Goal: Task Accomplishment & Management: Complete application form

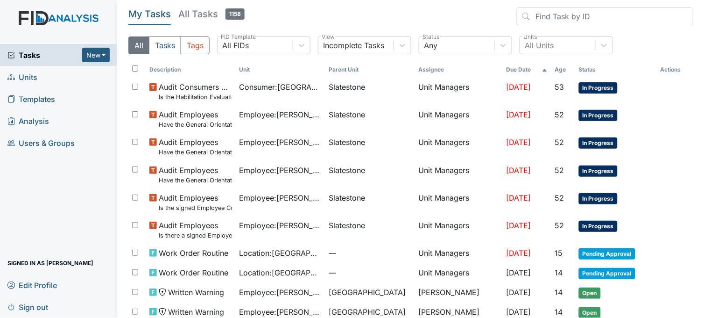
click at [43, 77] on link "Units" at bounding box center [58, 77] width 117 height 22
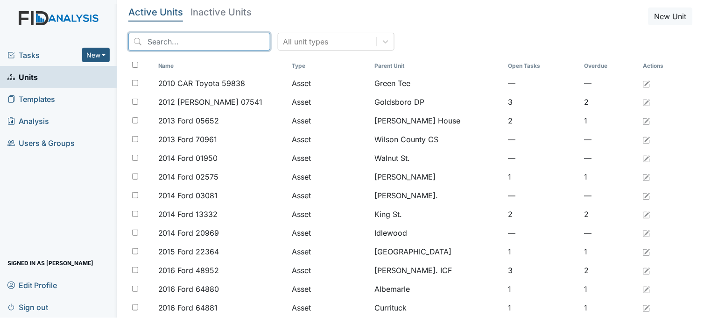
click at [216, 45] on input "search" at bounding box center [199, 42] width 142 height 18
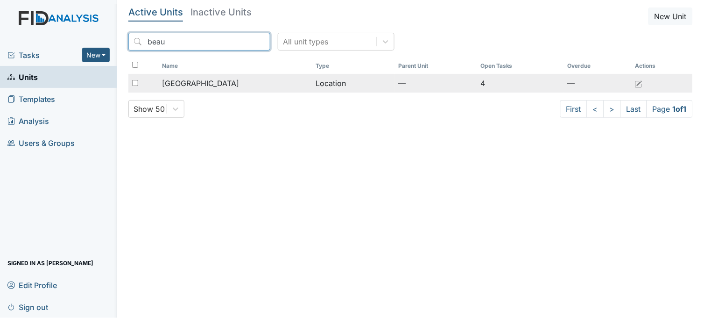
type input "beau"
click at [220, 81] on span "[GEOGRAPHIC_DATA]" at bounding box center [200, 83] width 77 height 11
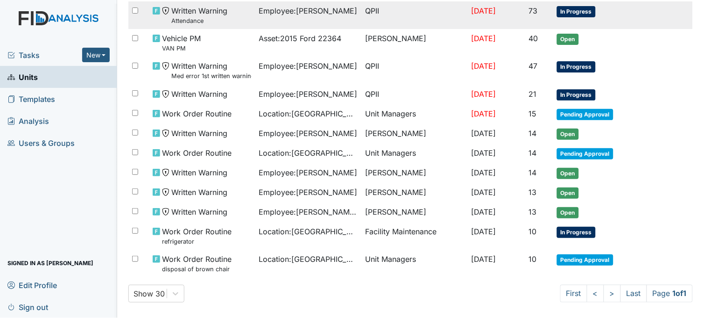
scroll to position [132, 0]
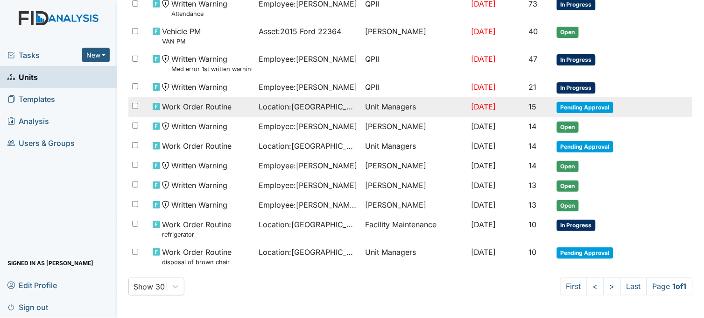
click at [319, 104] on span "Location : [GEOGRAPHIC_DATA]" at bounding box center [308, 106] width 99 height 11
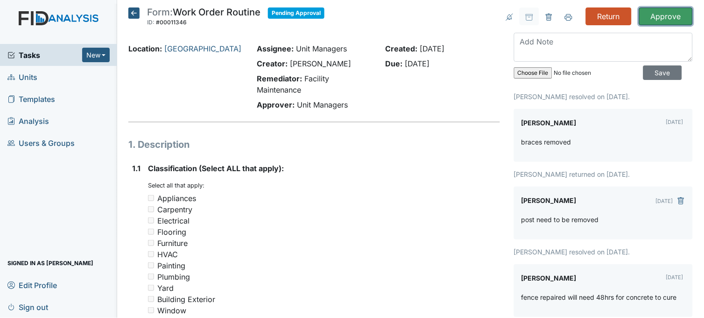
click at [665, 16] on input "Approve" at bounding box center [666, 16] width 54 height 18
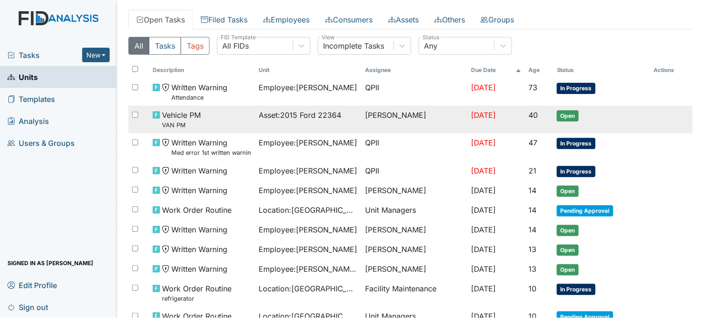
scroll to position [104, 0]
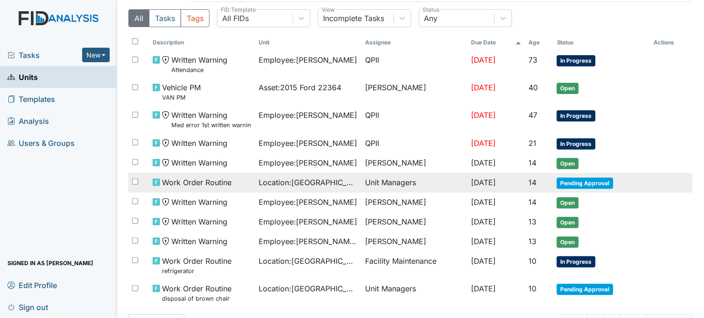
click at [234, 181] on div "Work Order Routine" at bounding box center [202, 182] width 99 height 11
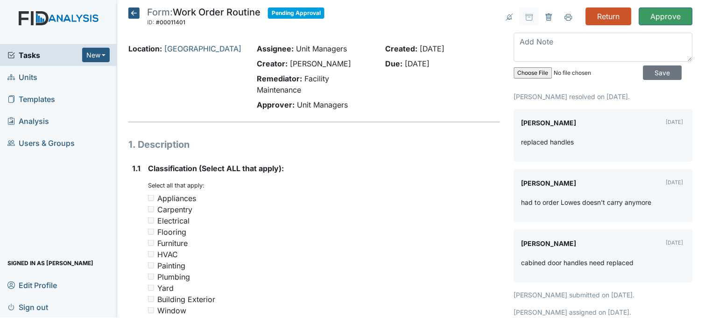
click at [130, 14] on icon at bounding box center [133, 12] width 11 height 11
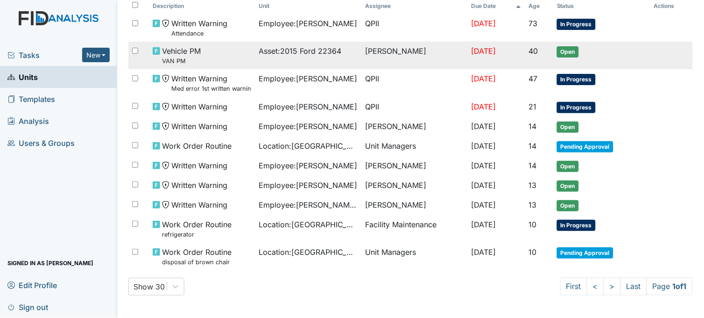
scroll to position [112, 0]
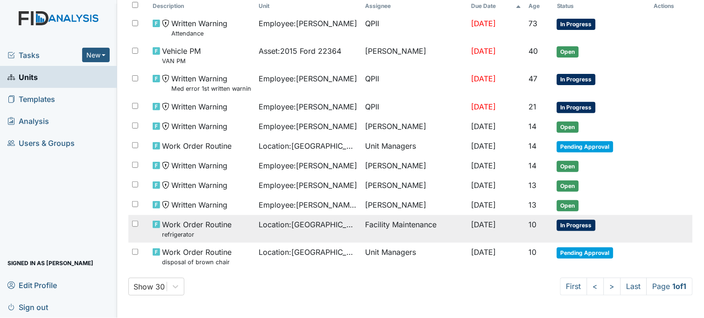
click at [237, 231] on div "Work Order Routine refrigerator" at bounding box center [202, 229] width 99 height 20
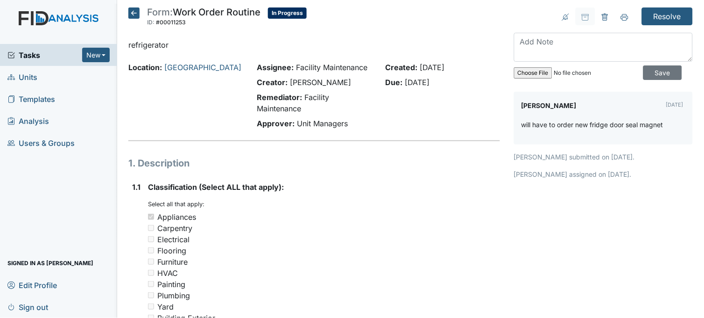
click at [135, 13] on icon at bounding box center [133, 12] width 11 height 11
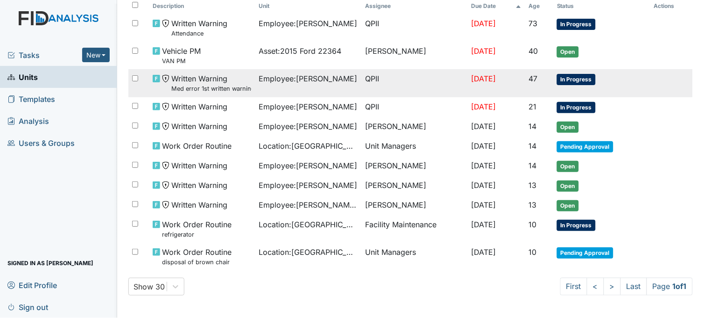
scroll to position [112, 0]
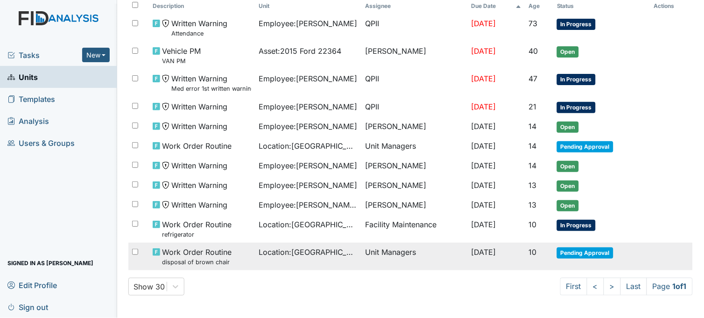
click at [301, 258] on td "Location : Beaufort Heights" at bounding box center [308, 256] width 106 height 28
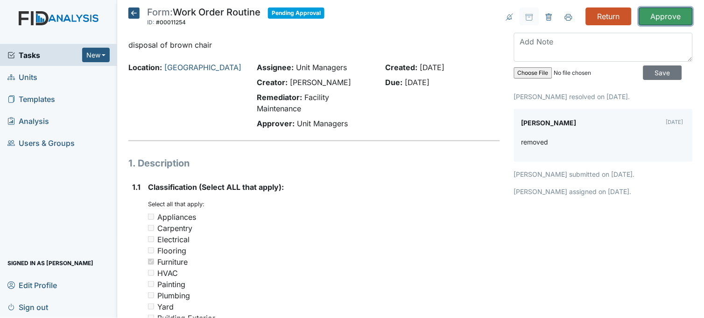
click at [650, 11] on input "Approve" at bounding box center [666, 16] width 54 height 18
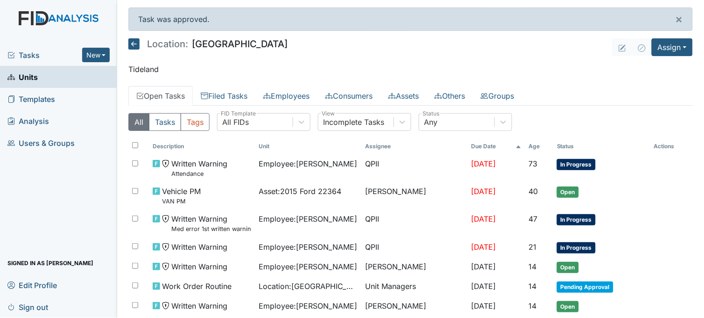
click at [34, 71] on span "Units" at bounding box center [22, 77] width 30 height 14
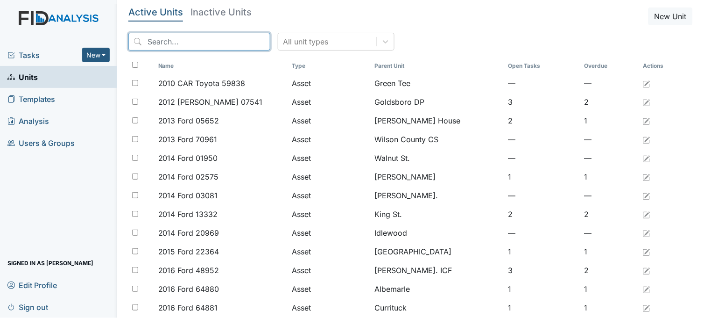
click at [236, 44] on input "search" at bounding box center [199, 42] width 142 height 18
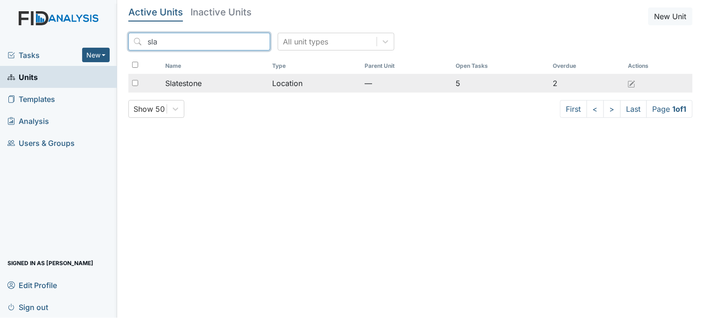
type input "sla"
click at [220, 81] on div "Slatestone" at bounding box center [215, 83] width 100 height 11
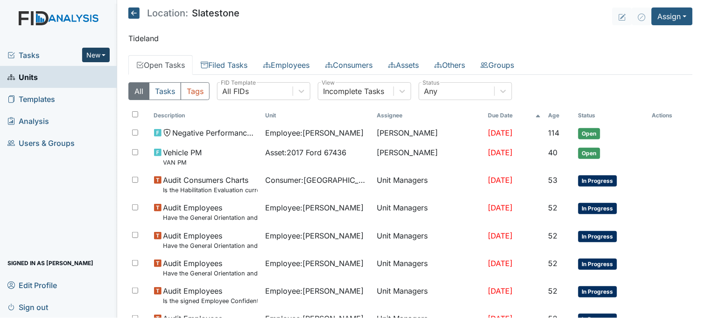
click at [92, 55] on button "New" at bounding box center [96, 55] width 28 height 14
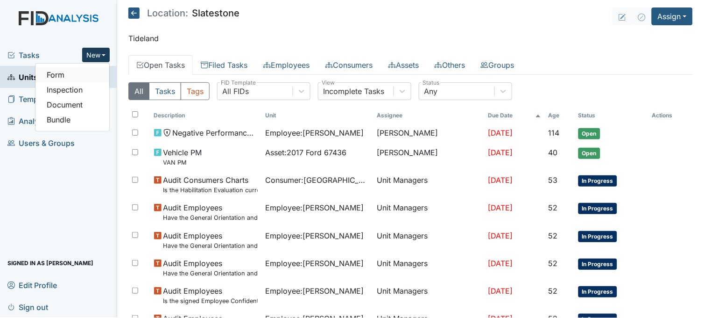
click at [91, 77] on link "Form" at bounding box center [72, 74] width 74 height 15
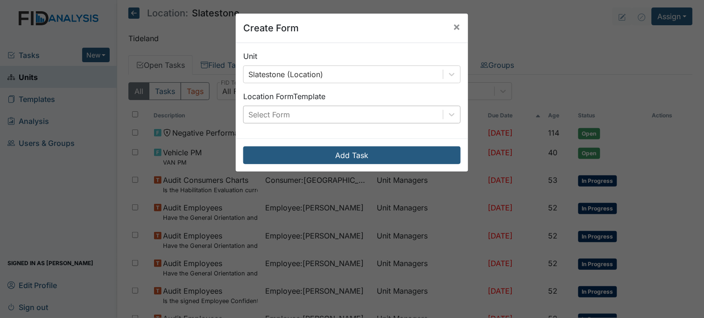
click at [306, 111] on div "Select Form" at bounding box center [343, 114] width 199 height 17
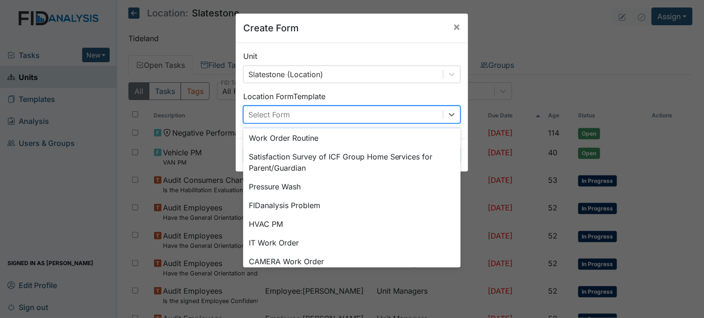
scroll to position [116, 0]
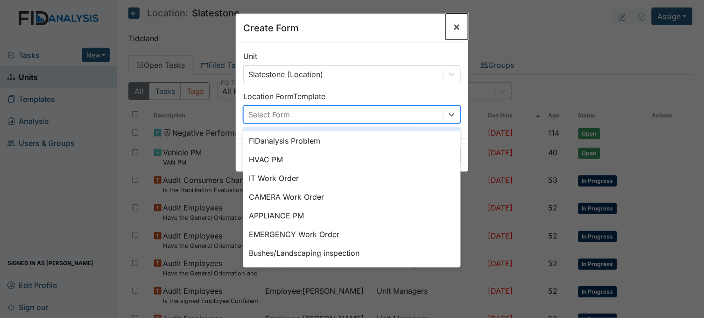
click at [454, 26] on span "×" at bounding box center [457, 27] width 7 height 14
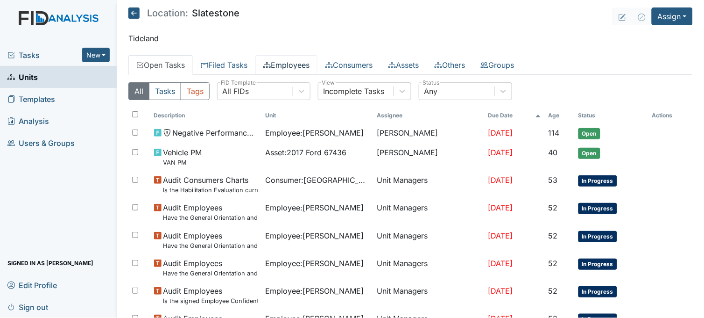
click at [290, 61] on link "Employees" at bounding box center [286, 65] width 62 height 20
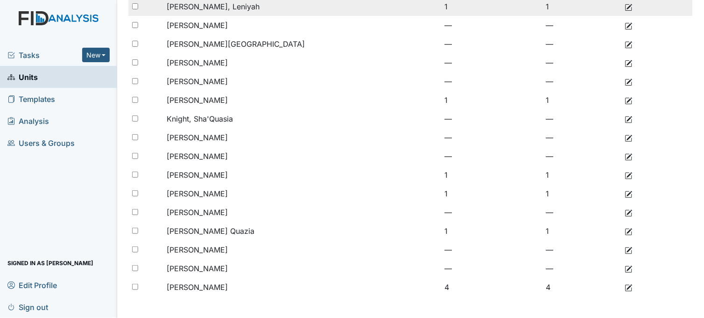
scroll to position [162, 0]
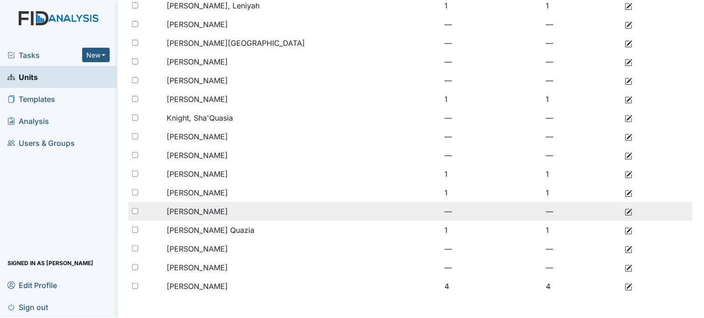
click at [626, 211] on use at bounding box center [629, 211] width 7 height 7
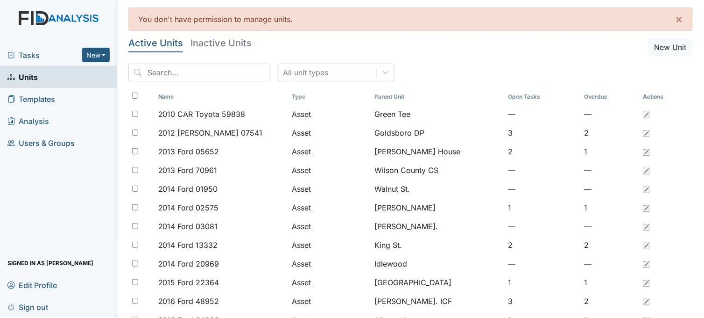
click at [35, 75] on span "Units" at bounding box center [22, 77] width 30 height 14
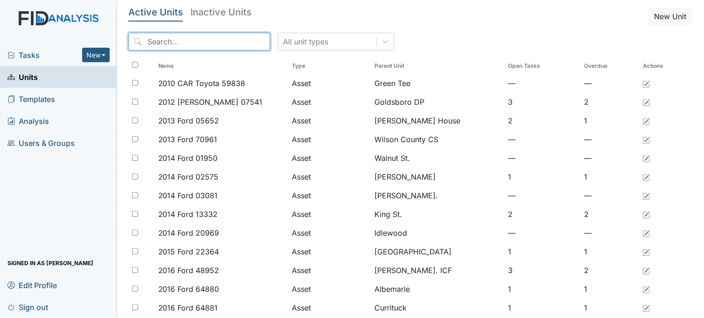
click at [224, 42] on input "search" at bounding box center [199, 42] width 142 height 18
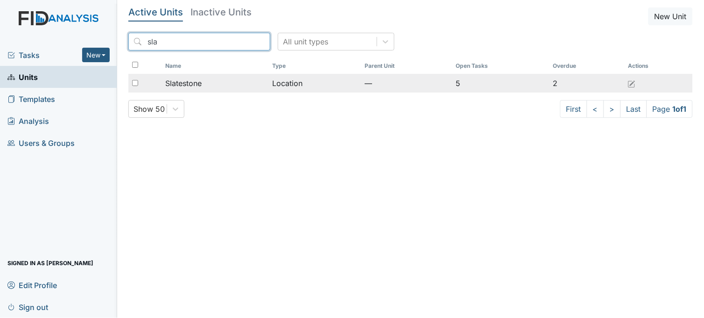
type input "sla"
click at [230, 78] on div "Slatestone" at bounding box center [215, 83] width 100 height 11
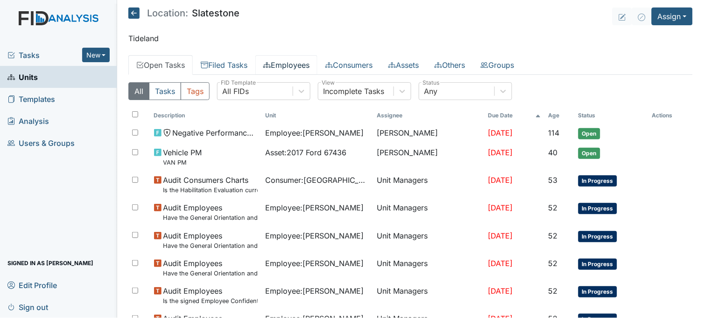
click at [294, 70] on link "Employees" at bounding box center [286, 65] width 62 height 20
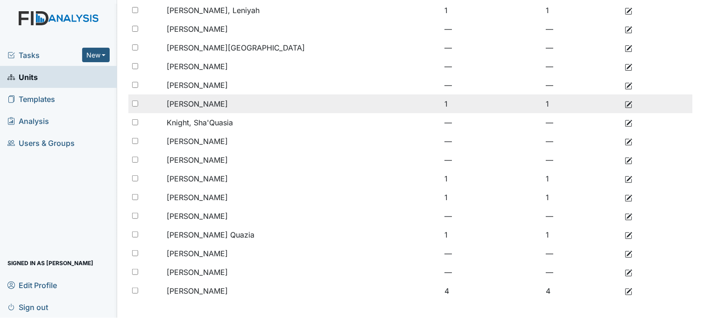
scroll to position [162, 0]
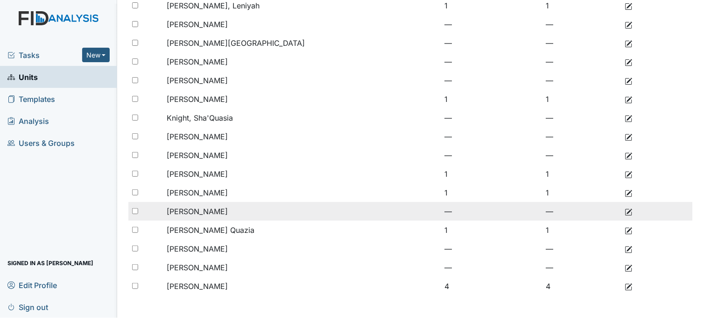
click at [626, 211] on use at bounding box center [629, 211] width 7 height 7
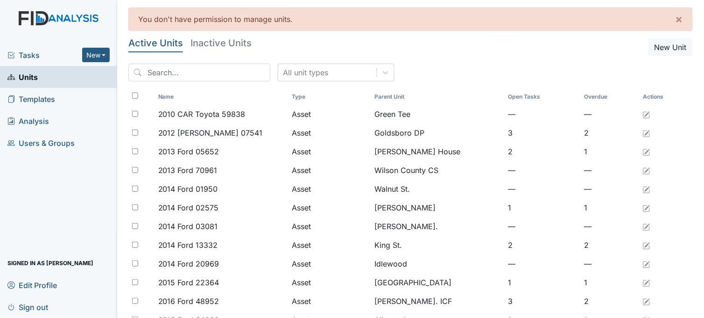
click at [35, 75] on span "Units" at bounding box center [22, 77] width 30 height 14
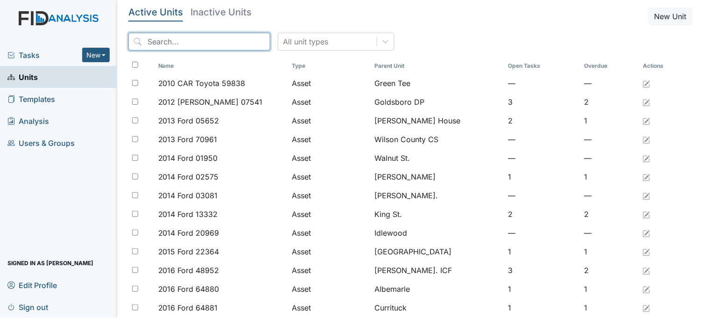
click at [193, 41] on input "search" at bounding box center [199, 42] width 142 height 18
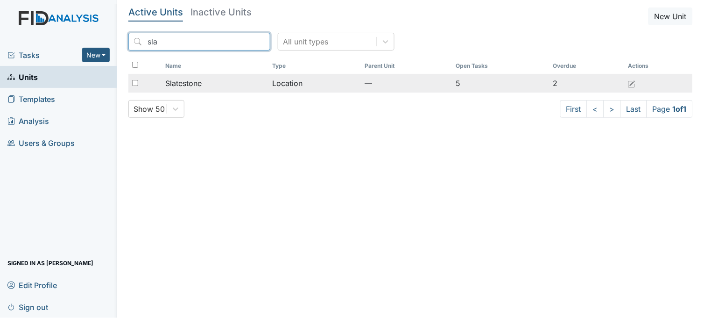
type input "sla"
click at [187, 77] on td "Slatestone" at bounding box center [215, 83] width 107 height 19
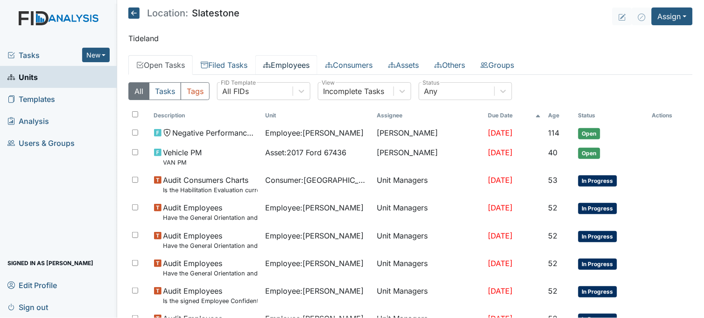
click at [293, 63] on link "Employees" at bounding box center [286, 65] width 62 height 20
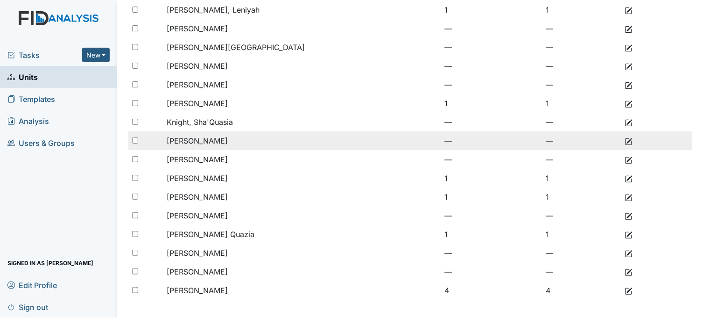
scroll to position [162, 0]
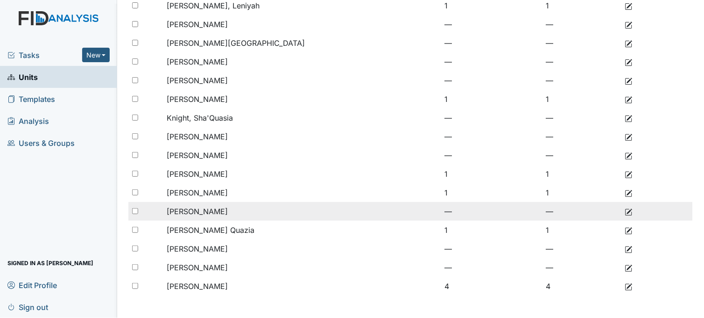
click at [221, 208] on span "[PERSON_NAME]" at bounding box center [197, 210] width 61 height 9
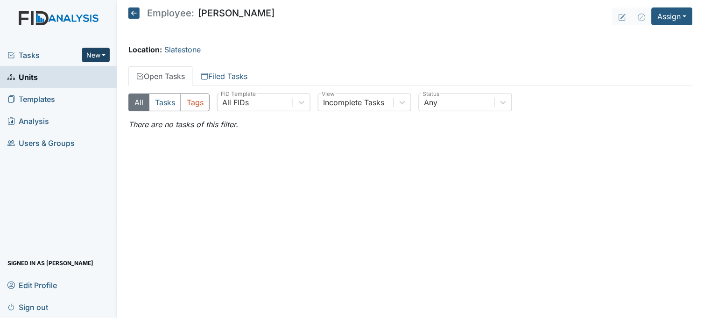
click at [95, 52] on button "New" at bounding box center [96, 55] width 28 height 14
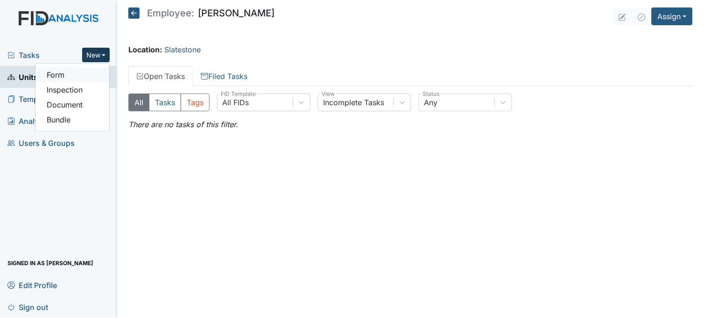
click at [78, 74] on link "Form" at bounding box center [72, 74] width 74 height 15
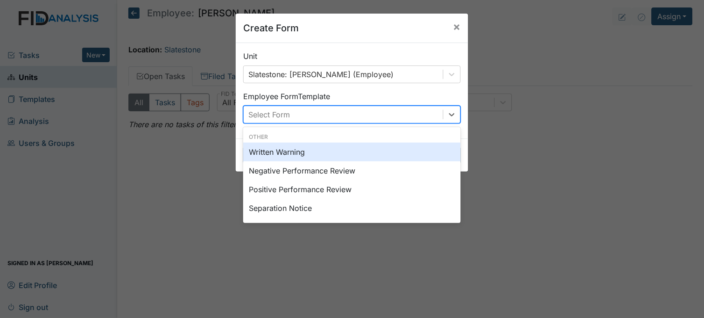
click at [300, 110] on div "Select Form" at bounding box center [343, 114] width 199 height 17
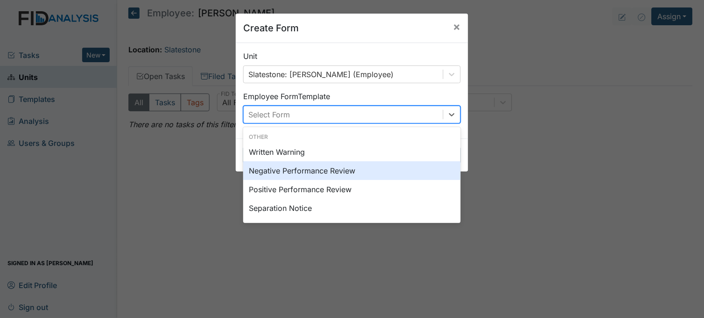
click at [309, 169] on div "Negative Performance Review" at bounding box center [352, 170] width 218 height 19
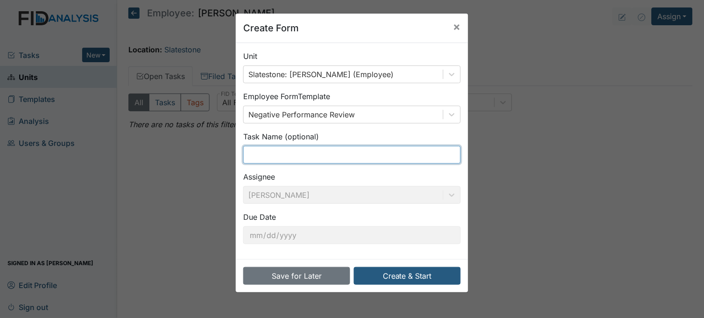
click at [277, 154] on input "text" at bounding box center [352, 155] width 218 height 18
type input "attendance"
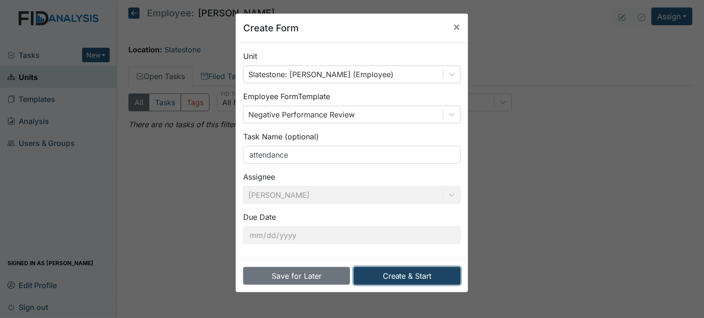
click at [418, 279] on button "Create & Start" at bounding box center [407, 276] width 107 height 18
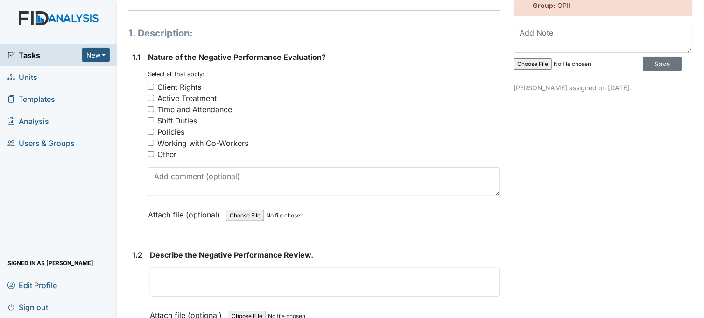
scroll to position [52, 0]
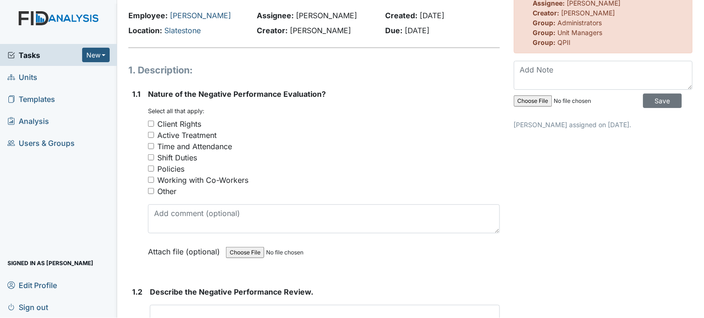
click at [151, 149] on input "Time and Attendance" at bounding box center [151, 146] width 6 height 6
checkbox input "true"
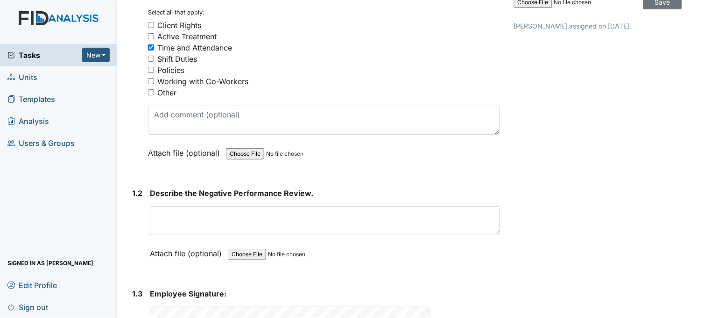
scroll to position [253, 0]
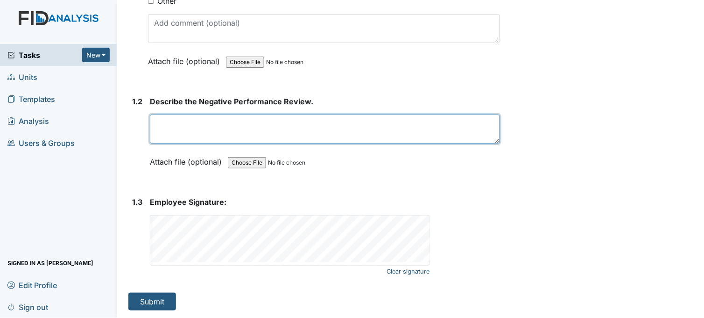
click at [259, 131] on textarea at bounding box center [325, 128] width 350 height 29
type textarea "n"
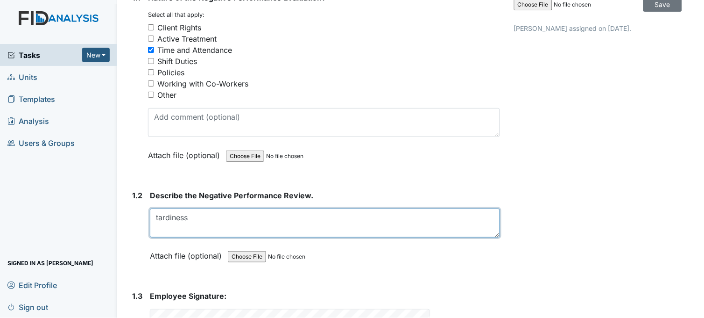
scroll to position [156, 0]
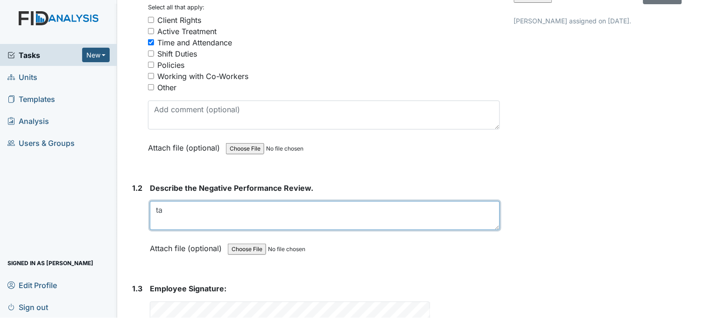
type textarea "t"
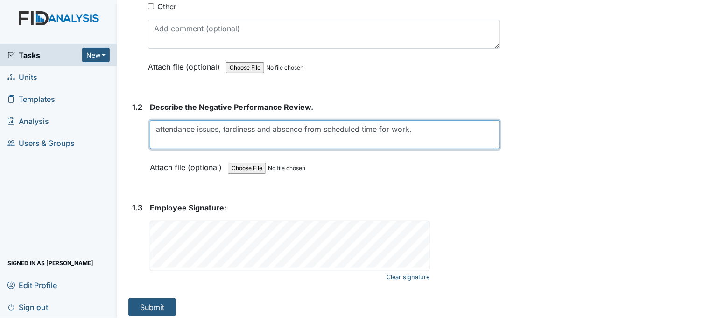
scroll to position [253, 0]
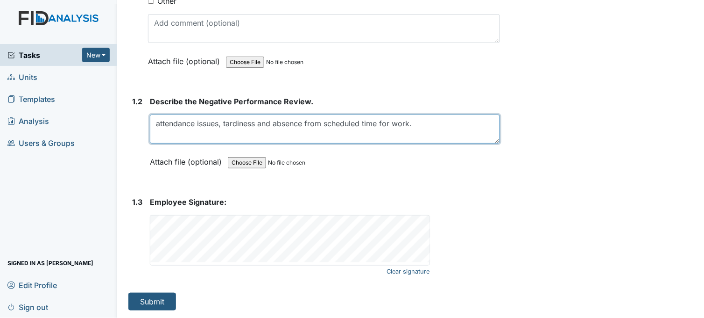
click at [223, 122] on textarea "attendance issues, tardiness and absence from scheduled time for work." at bounding box center [325, 128] width 350 height 29
click at [223, 123] on textarea "attendance issues, tardiness and absence from scheduled time for work." at bounding box center [325, 128] width 350 height 29
click at [254, 122] on textarea "attendance issues, tardiness and absence from scheduled time for work." at bounding box center [325, 128] width 350 height 29
type textarea "attendance issues, tardiness and absence from scheduled time for work."
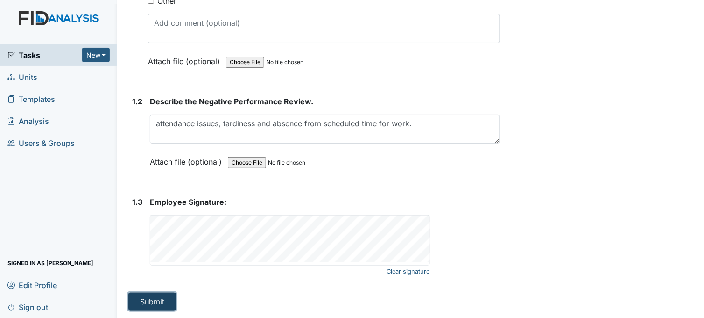
click at [149, 301] on button "Submit" at bounding box center [152, 301] width 48 height 18
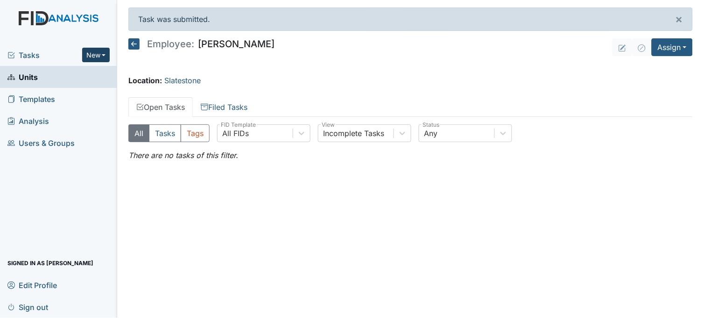
click at [96, 54] on button "New" at bounding box center [96, 55] width 28 height 14
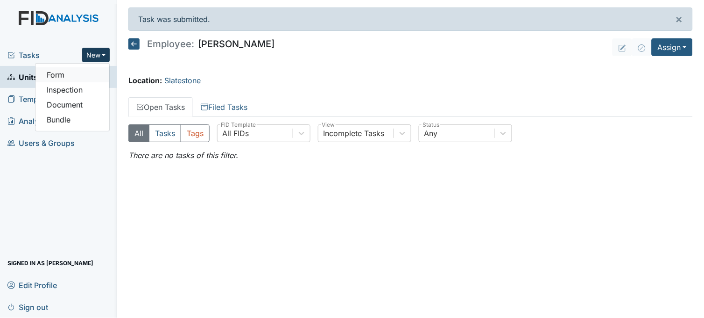
click at [87, 74] on link "Form" at bounding box center [72, 74] width 74 height 15
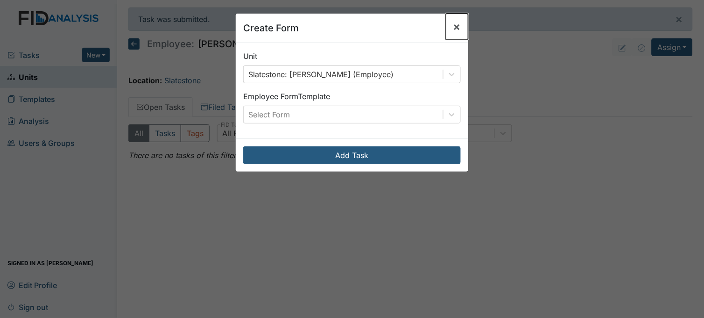
click at [454, 27] on span "×" at bounding box center [457, 27] width 7 height 14
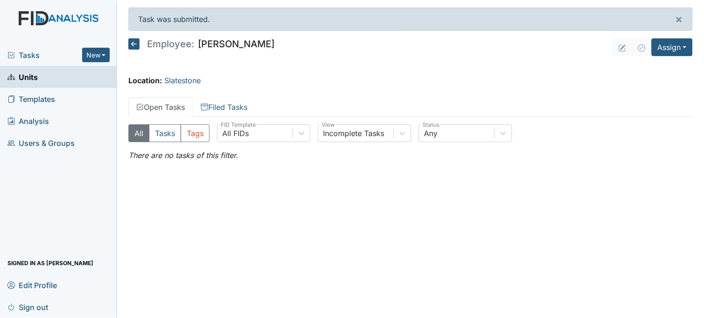
click at [132, 43] on icon at bounding box center [133, 43] width 11 height 11
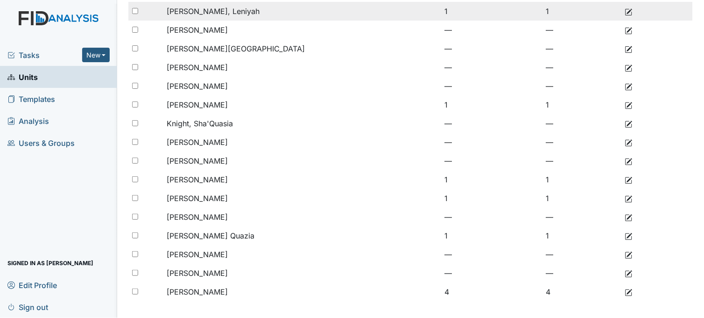
scroll to position [162, 0]
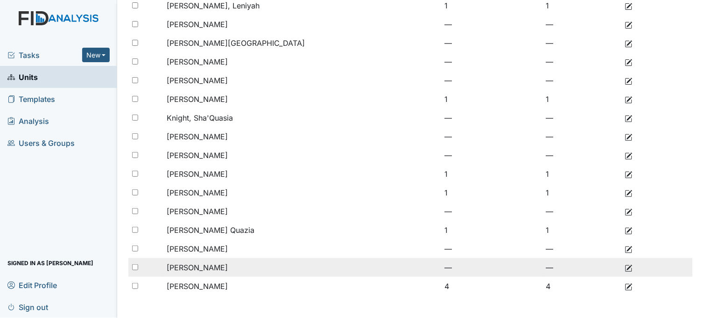
click at [191, 264] on span "[PERSON_NAME]" at bounding box center [197, 266] width 61 height 9
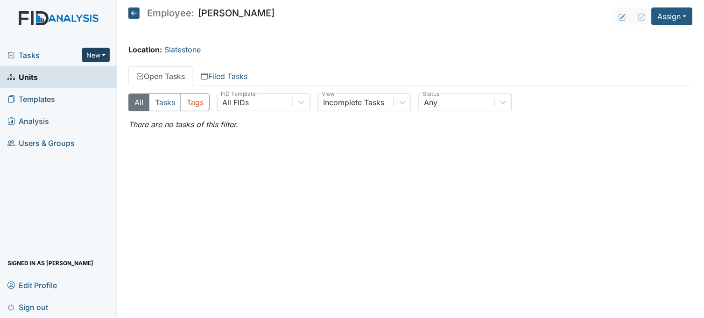
click at [92, 55] on button "New" at bounding box center [96, 55] width 28 height 14
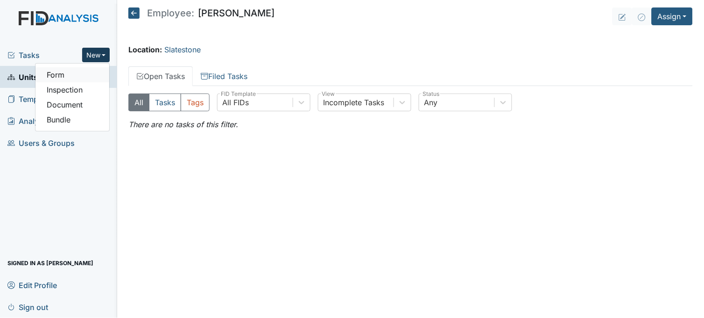
click at [94, 73] on link "Form" at bounding box center [72, 74] width 74 height 15
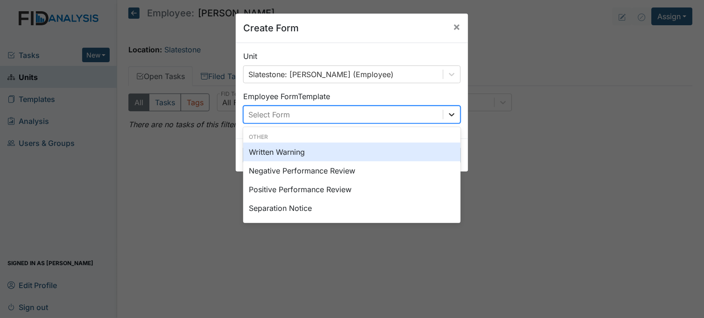
click at [447, 113] on icon at bounding box center [451, 114] width 9 height 9
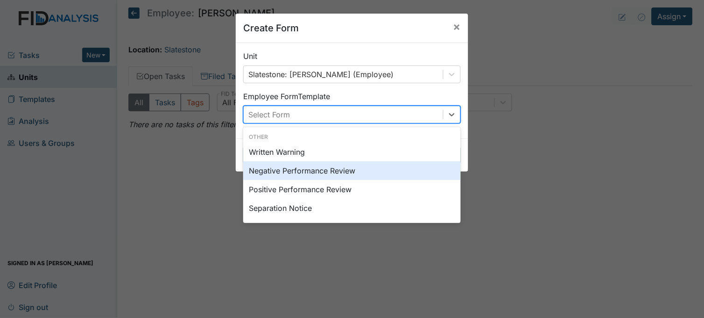
click at [342, 165] on div "Negative Performance Review" at bounding box center [352, 170] width 218 height 19
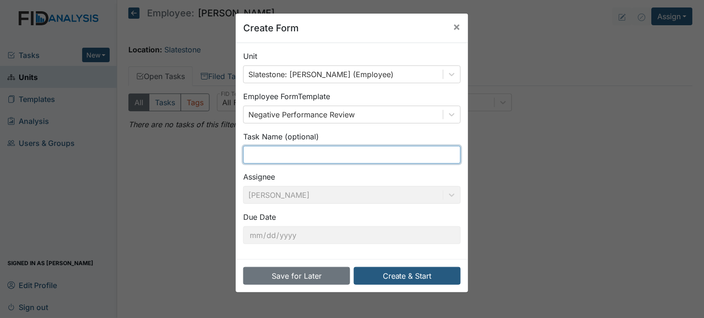
click at [308, 152] on input "text" at bounding box center [352, 155] width 218 height 18
type input "attendance issue"
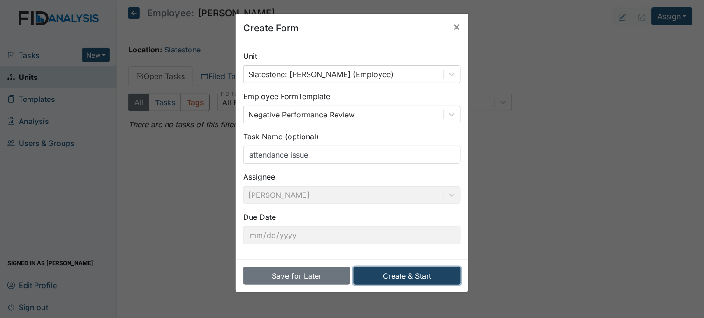
click at [428, 282] on button "Create & Start" at bounding box center [407, 276] width 107 height 18
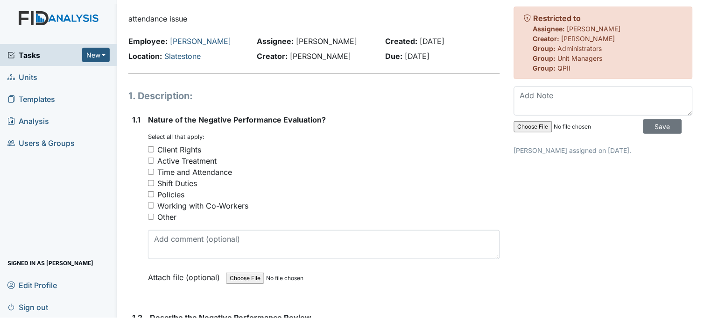
scroll to position [52, 0]
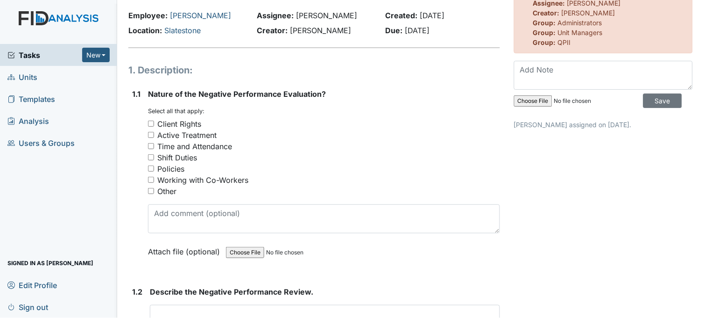
click at [149, 146] on input "Time and Attendance" at bounding box center [151, 146] width 6 height 6
checkbox input "true"
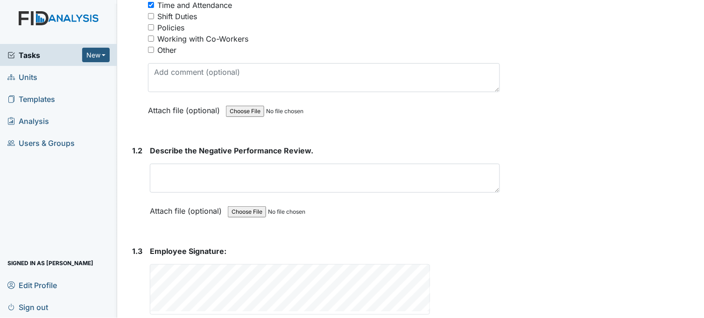
scroll to position [207, 0]
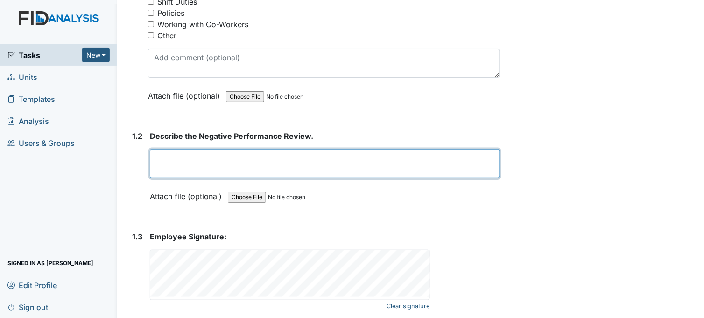
click at [240, 165] on textarea at bounding box center [325, 163] width 350 height 29
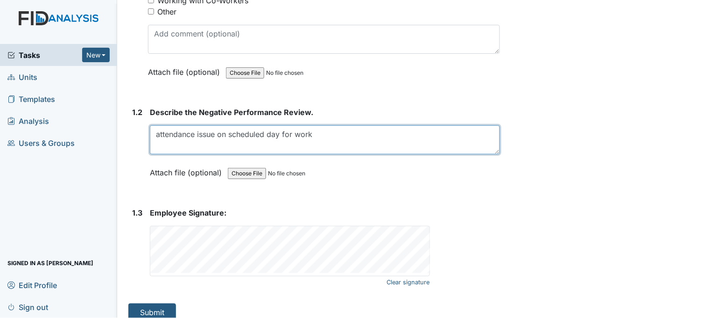
scroll to position [241, 0]
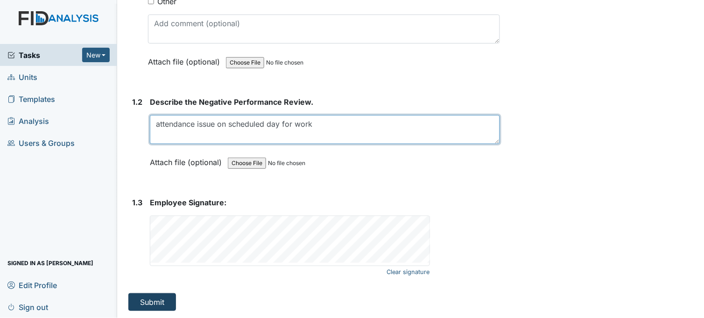
type textarea "attendance issue on scheduled day for work"
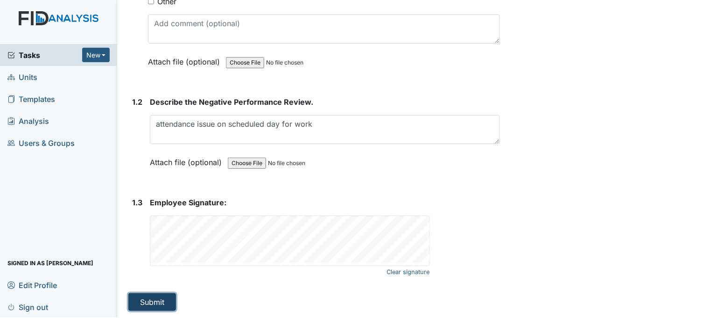
click at [164, 300] on button "Submit" at bounding box center [152, 302] width 48 height 18
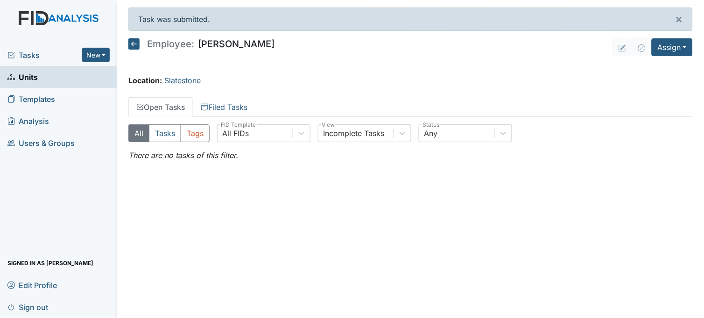
click at [38, 50] on span "Tasks" at bounding box center [44, 55] width 75 height 11
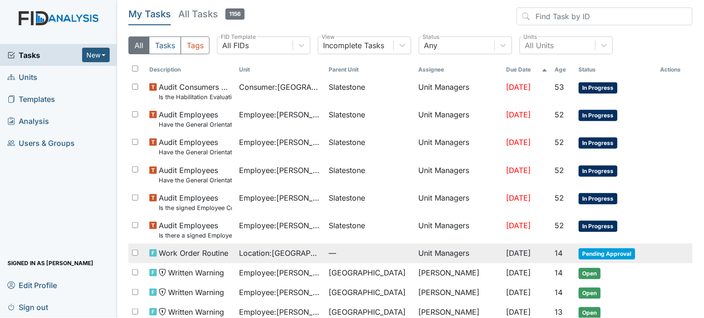
click at [368, 253] on span "—" at bounding box center [370, 252] width 82 height 11
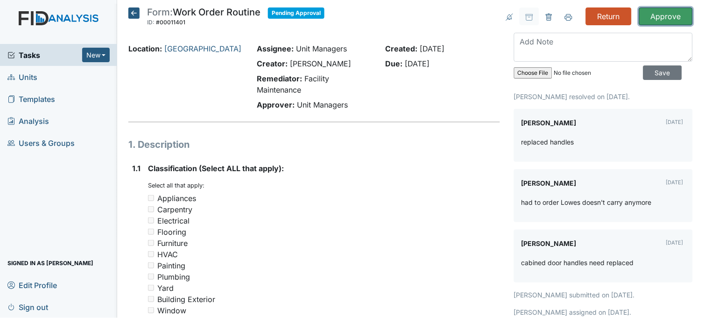
click at [662, 19] on input "Approve" at bounding box center [666, 16] width 54 height 18
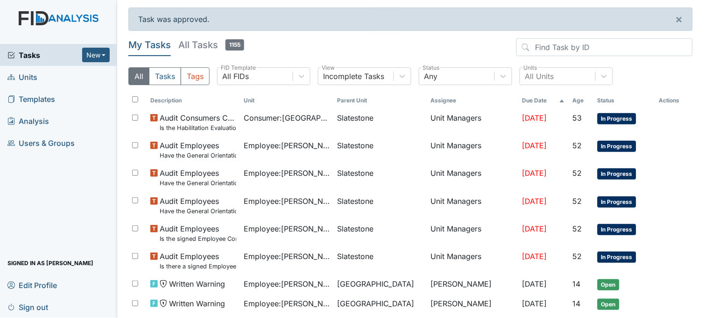
click at [40, 52] on span "Tasks" at bounding box center [44, 55] width 75 height 11
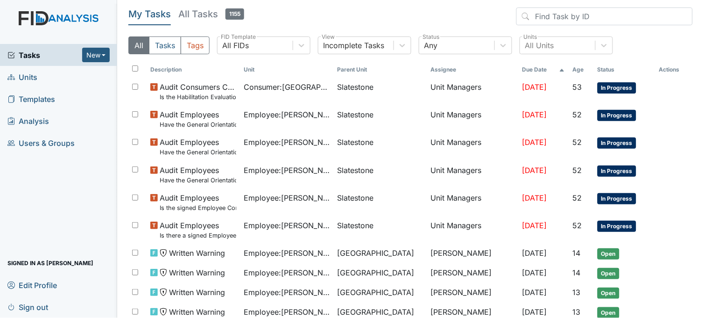
click at [35, 80] on span "Units" at bounding box center [22, 77] width 30 height 14
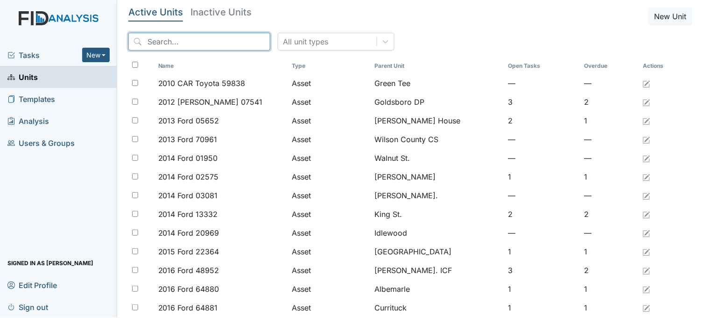
click at [202, 39] on input "search" at bounding box center [199, 42] width 142 height 18
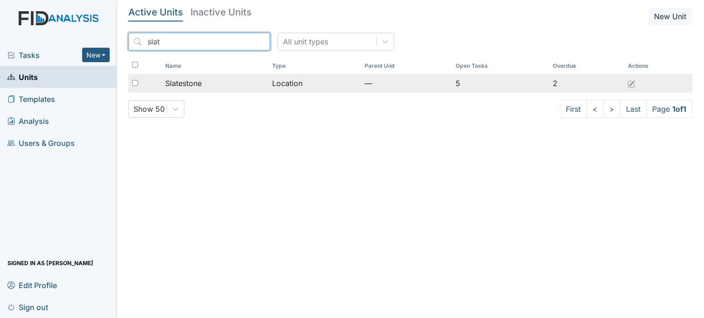
type input "slat"
click at [238, 85] on div "Slatestone" at bounding box center [215, 83] width 100 height 11
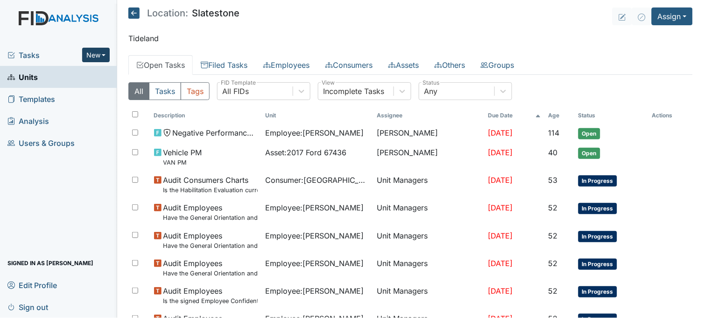
click at [101, 57] on button "New" at bounding box center [96, 55] width 28 height 14
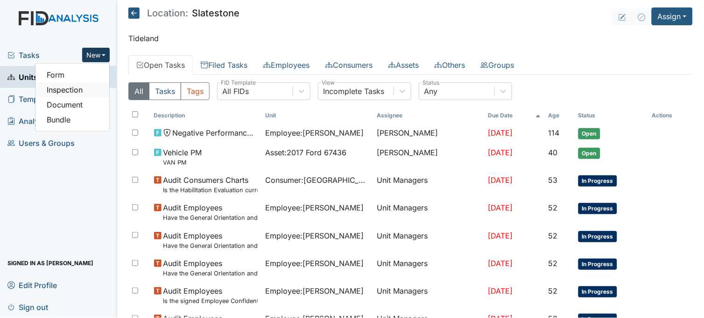
click at [78, 90] on link "Inspection" at bounding box center [72, 89] width 74 height 15
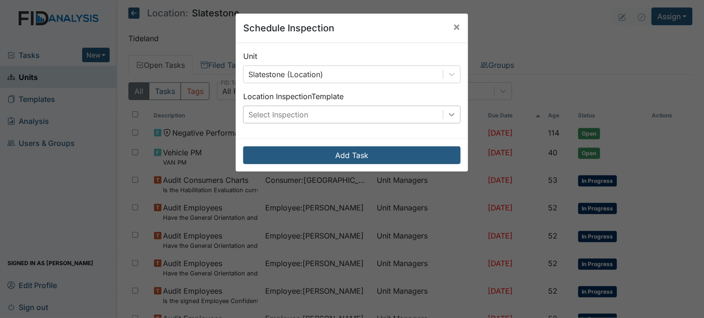
click at [447, 111] on icon at bounding box center [451, 114] width 9 height 9
click at [454, 24] on span "×" at bounding box center [457, 27] width 7 height 14
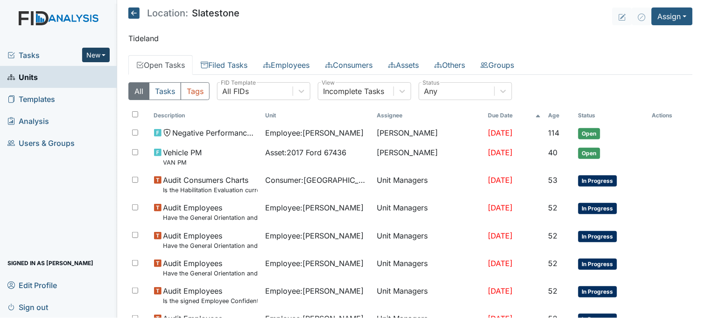
click at [104, 57] on button "New" at bounding box center [96, 55] width 28 height 14
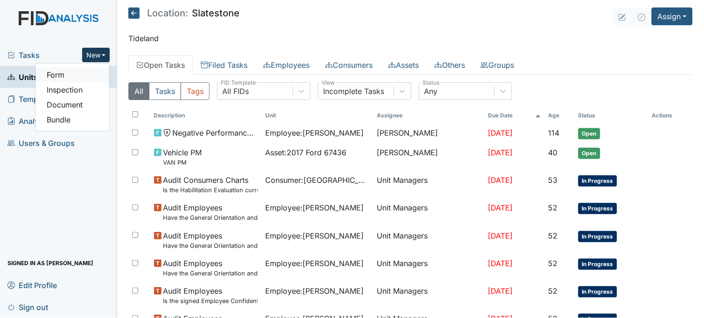
click at [90, 75] on link "Form" at bounding box center [72, 74] width 74 height 15
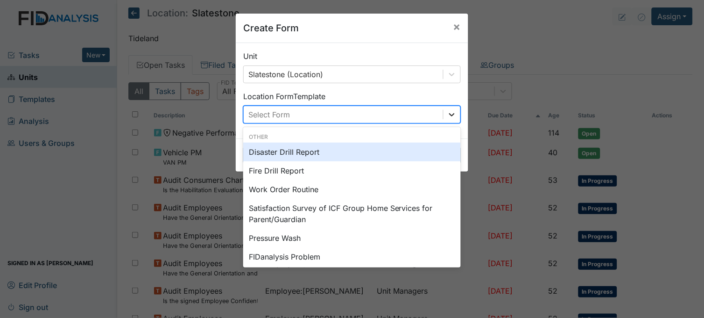
click at [452, 111] on icon at bounding box center [451, 114] width 9 height 9
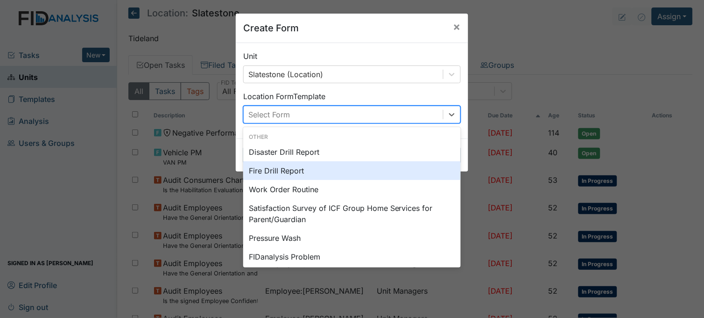
click at [298, 171] on div "Fire Drill Report" at bounding box center [352, 170] width 218 height 19
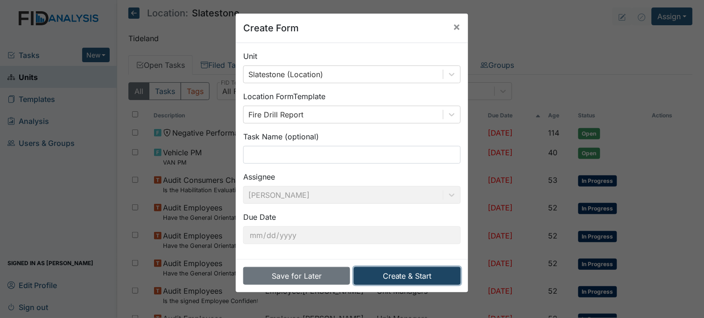
click at [403, 275] on button "Create & Start" at bounding box center [407, 276] width 107 height 18
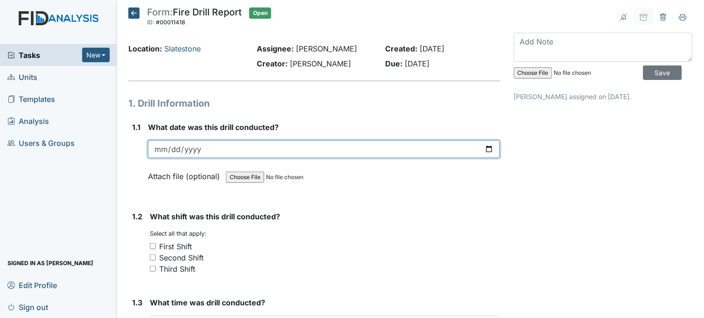
click at [482, 148] on input "date" at bounding box center [324, 149] width 352 height 18
type input "2025-08-05"
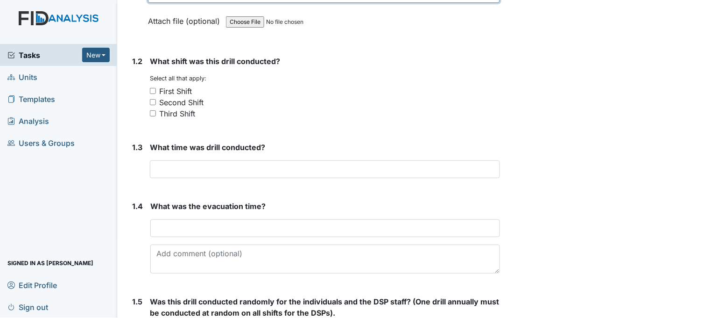
scroll to position [156, 0]
click at [155, 110] on input "Third Shift" at bounding box center [153, 113] width 6 height 6
checkbox input "true"
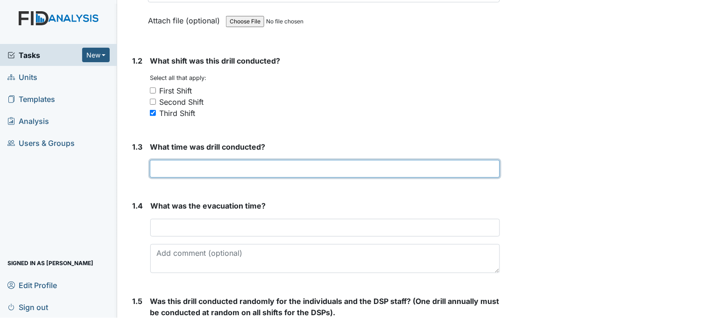
click at [278, 170] on input "text" at bounding box center [325, 169] width 350 height 18
type input "3:16am"
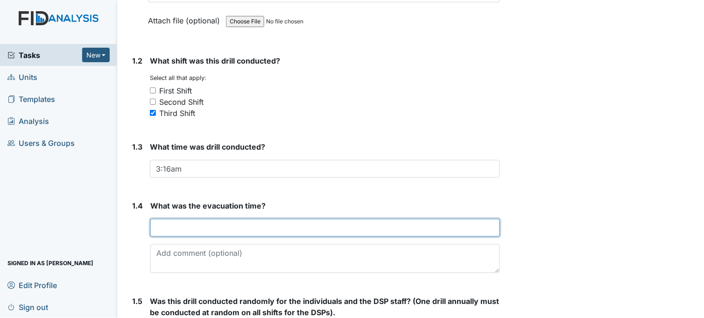
click at [272, 226] on input "text" at bounding box center [325, 228] width 350 height 18
type input "3:16am"
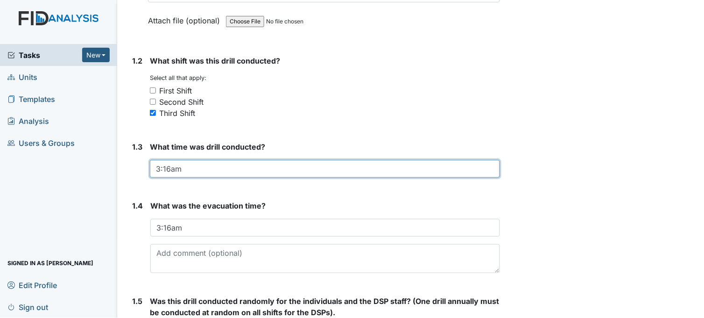
click at [169, 168] on input "3:16am" at bounding box center [325, 169] width 350 height 18
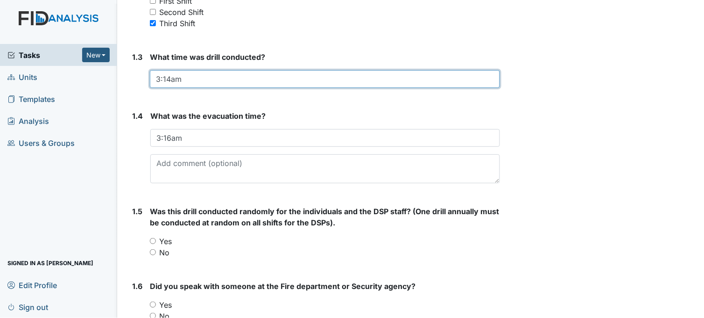
scroll to position [311, 0]
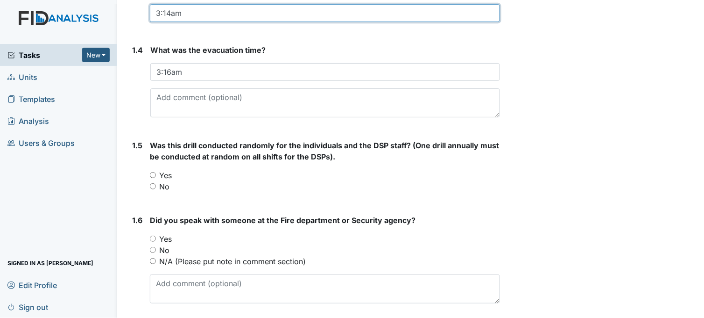
type input "3:14am"
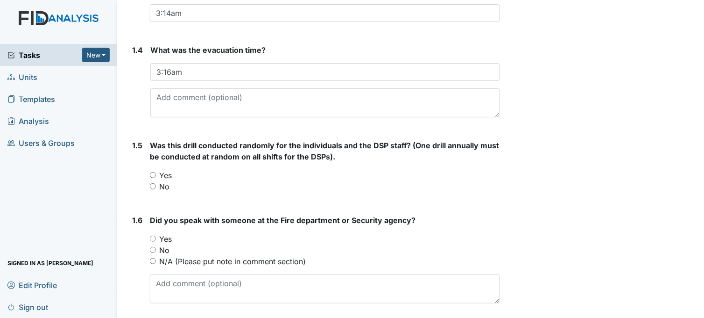
click at [155, 172] on input "Yes" at bounding box center [153, 175] width 6 height 6
radio input "true"
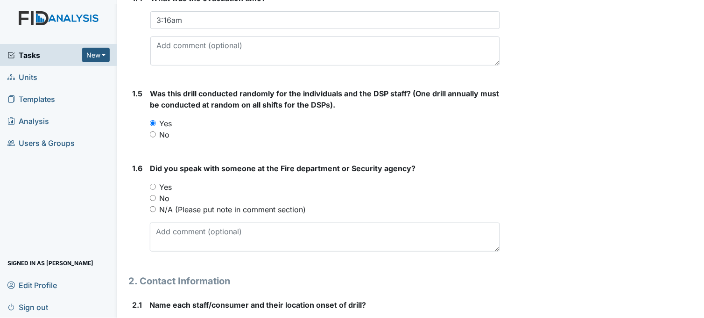
click at [154, 186] on input "Yes" at bounding box center [153, 187] width 6 height 6
radio input "true"
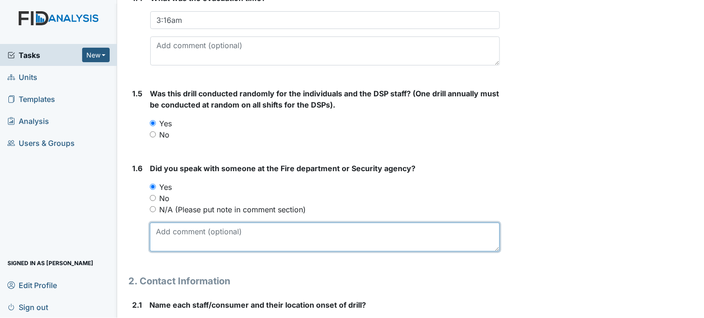
click at [226, 229] on textarea at bounding box center [325, 236] width 350 height 29
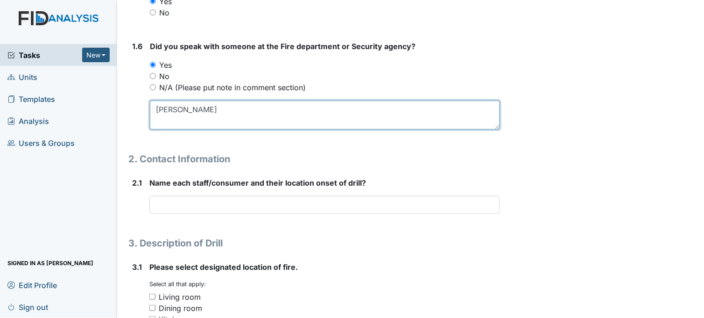
scroll to position [519, 0]
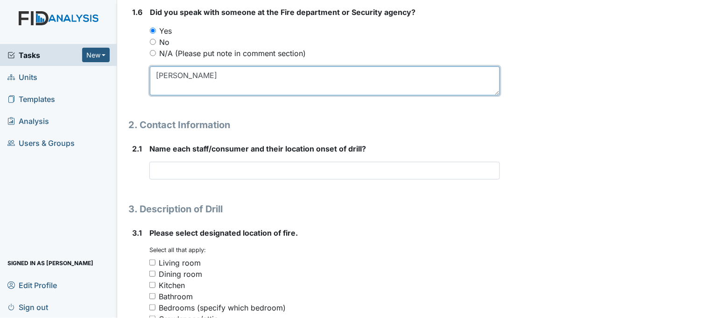
type textarea "Jasmine"
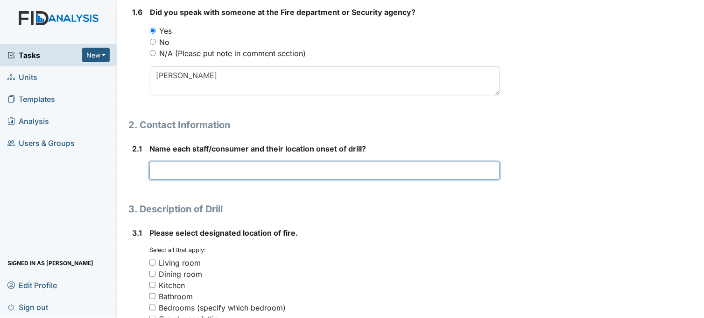
click at [244, 168] on input "text" at bounding box center [324, 171] width 351 height 18
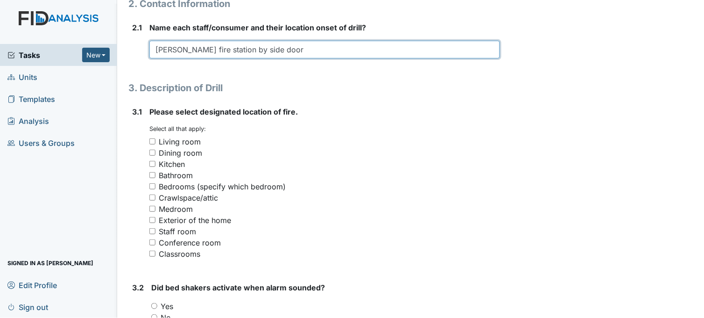
scroll to position [674, 0]
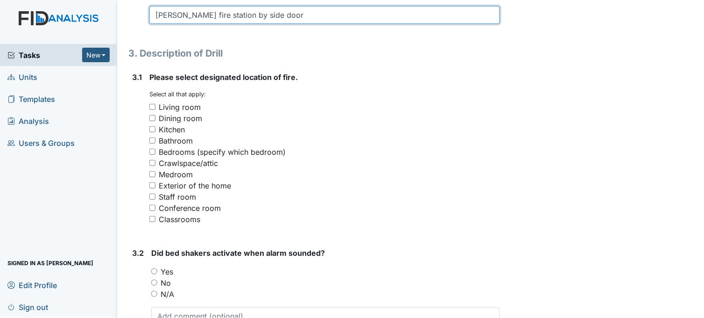
type input "Brenda fire station by side door"
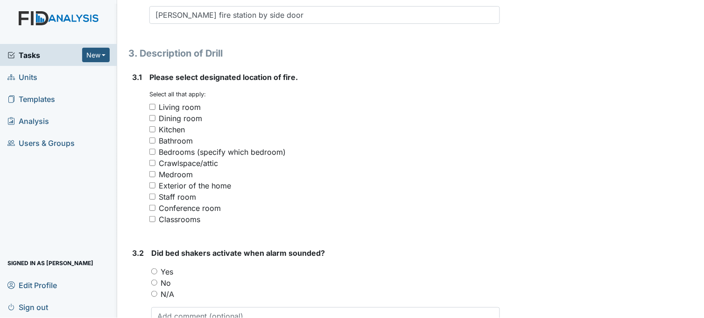
click at [152, 128] on input "Kitchen" at bounding box center [152, 129] width 6 height 6
checkbox input "true"
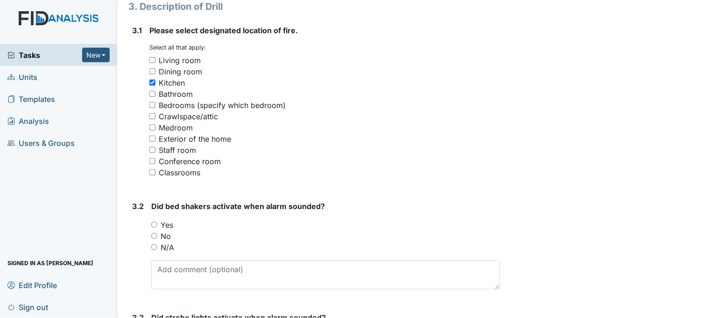
scroll to position [830, 0]
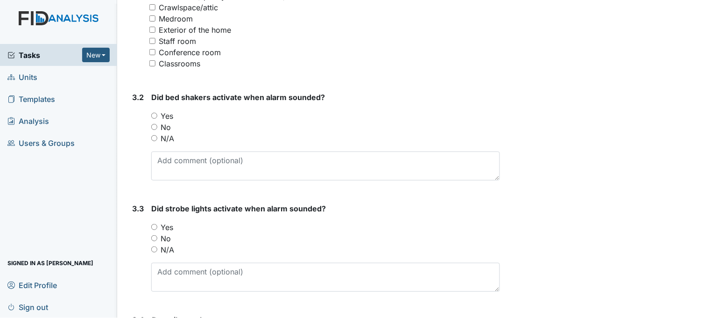
click at [153, 125] on input "No" at bounding box center [154, 127] width 6 height 6
radio input "true"
click at [156, 136] on input "N/A" at bounding box center [154, 138] width 6 height 6
radio input "true"
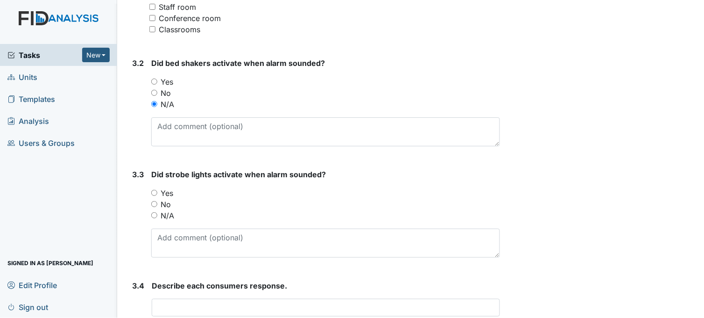
scroll to position [882, 0]
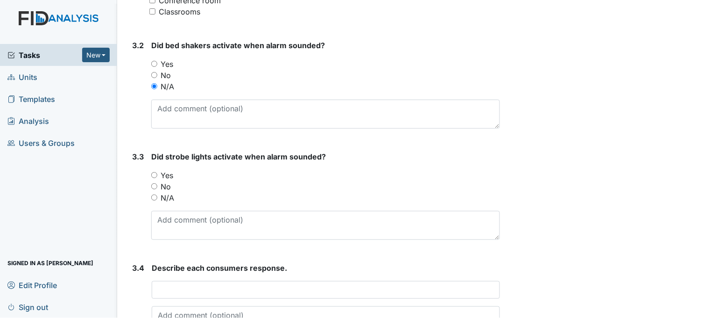
click at [156, 173] on input "Yes" at bounding box center [154, 175] width 6 height 6
radio input "true"
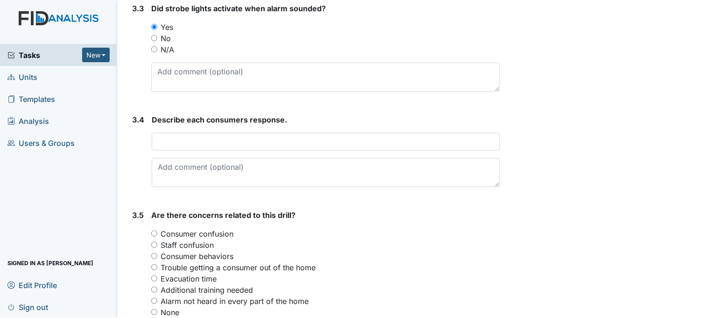
scroll to position [1038, 0]
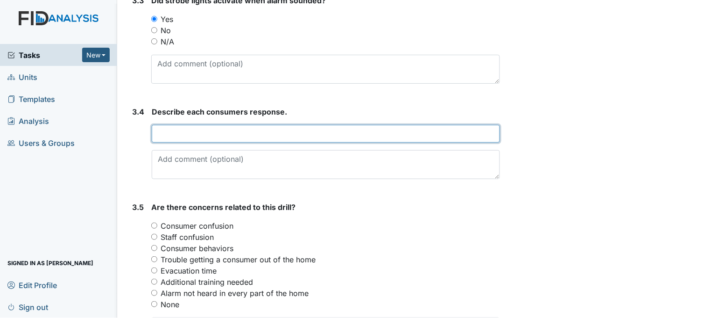
click at [227, 135] on input "text" at bounding box center [326, 134] width 348 height 18
click at [329, 132] on input "DF GB TC exited immediately, CS was redirected" at bounding box center [326, 134] width 348 height 18
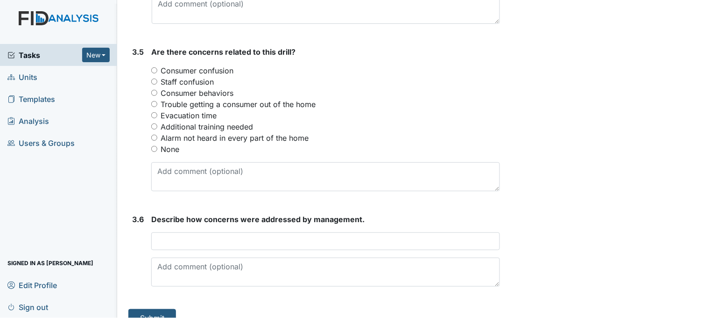
scroll to position [1193, 0]
type input "DF GB TC exited immediately, CS & DP was redirected to exit bedroom, DH refused…"
click at [156, 102] on input "Trouble getting a consumer out of the home" at bounding box center [154, 103] width 6 height 6
radio input "true"
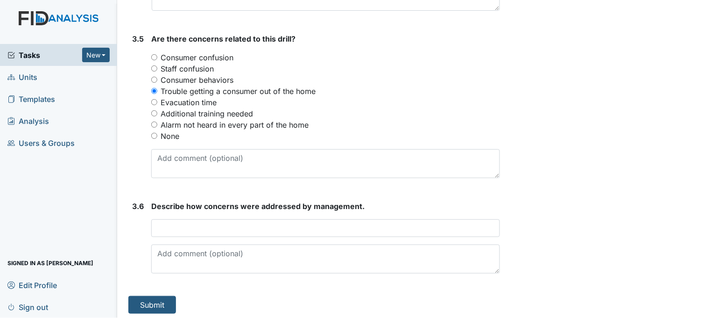
scroll to position [1209, 0]
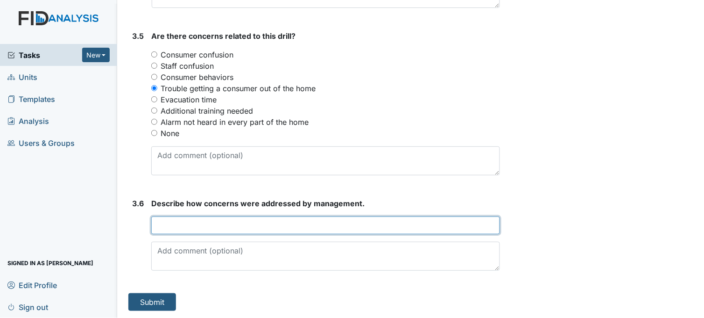
click at [245, 221] on input "text" at bounding box center [325, 225] width 349 height 18
click at [228, 225] on input "continue to monitor assist consumers to comply with instructions during drill" at bounding box center [325, 225] width 349 height 18
type input "continue to monitor and assist consumers to comply with instructions during dri…"
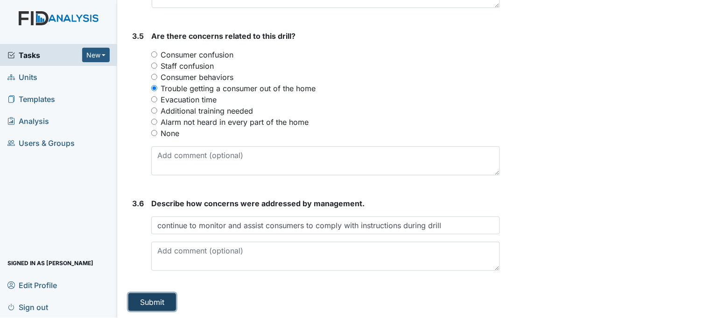
click at [152, 295] on button "Submit" at bounding box center [152, 302] width 48 height 18
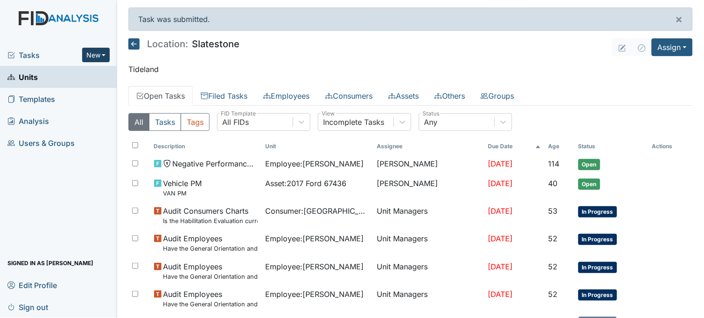
click at [98, 53] on button "New" at bounding box center [96, 55] width 28 height 14
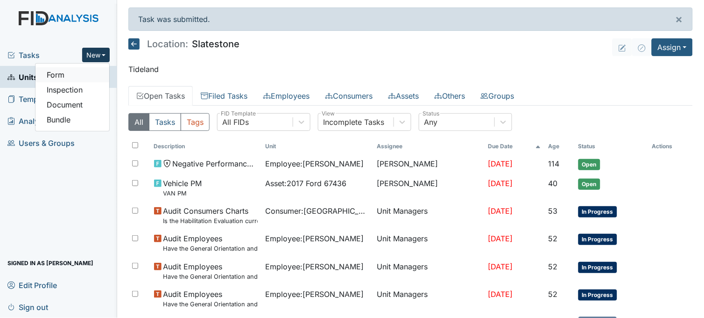
click at [82, 71] on link "Form" at bounding box center [72, 74] width 74 height 15
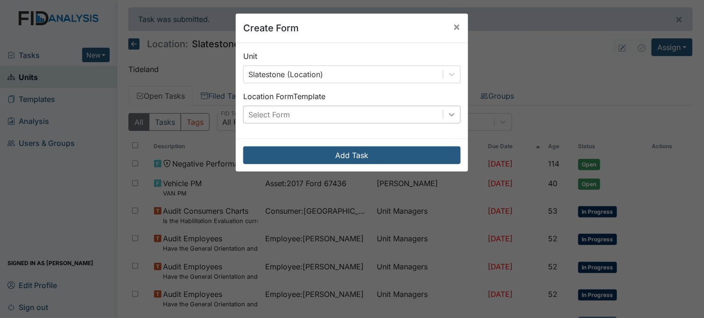
click at [449, 111] on icon at bounding box center [451, 114] width 9 height 9
click at [454, 26] on span "×" at bounding box center [457, 27] width 7 height 14
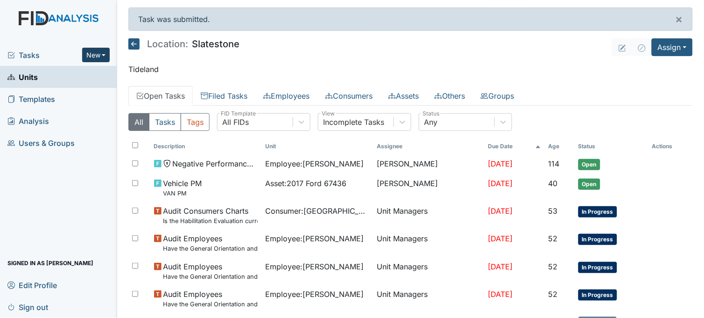
click at [88, 55] on button "New" at bounding box center [96, 55] width 28 height 14
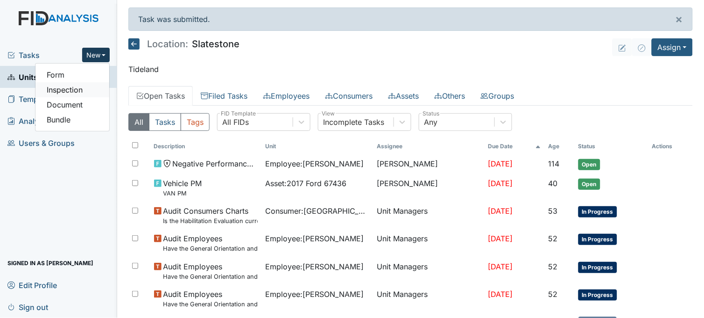
click at [77, 92] on link "Inspection" at bounding box center [72, 89] width 74 height 15
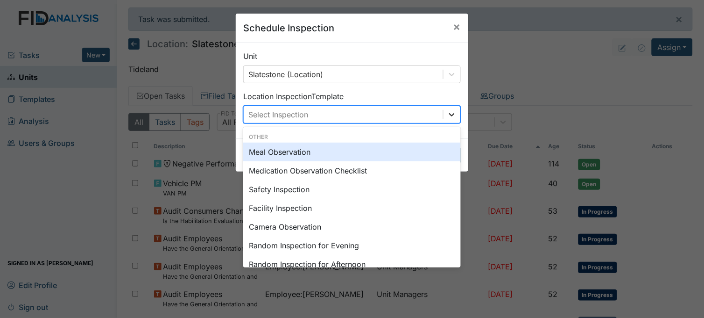
click at [447, 113] on icon at bounding box center [451, 114] width 9 height 9
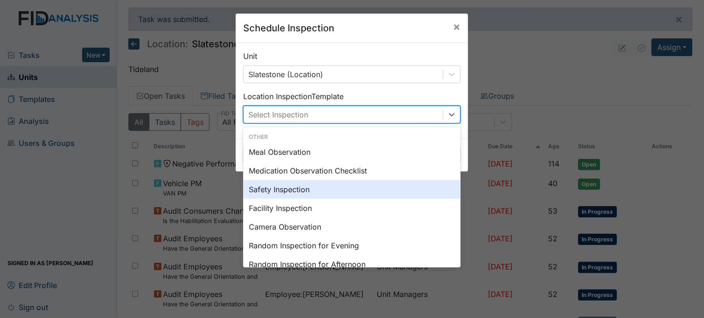
click at [298, 187] on div "Safety Inspection" at bounding box center [352, 189] width 218 height 19
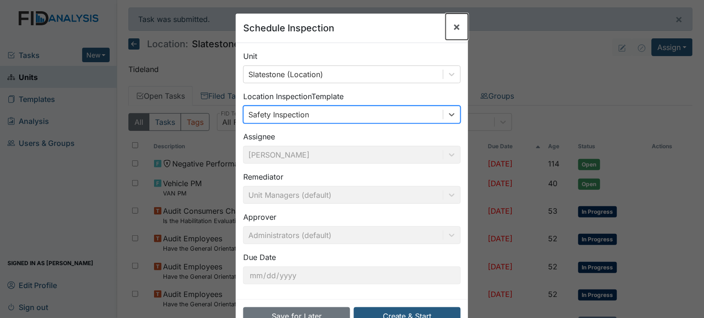
click at [454, 26] on span "×" at bounding box center [457, 27] width 7 height 14
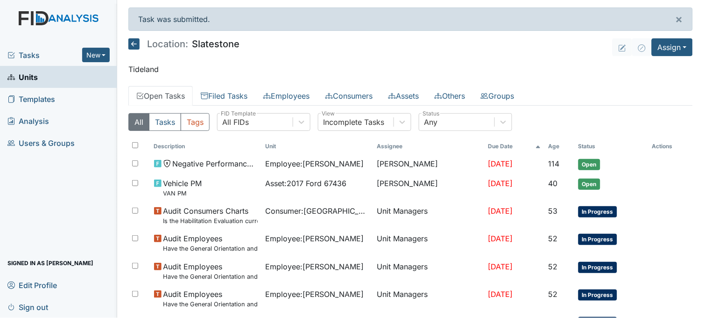
click at [66, 72] on link "Units" at bounding box center [58, 77] width 117 height 22
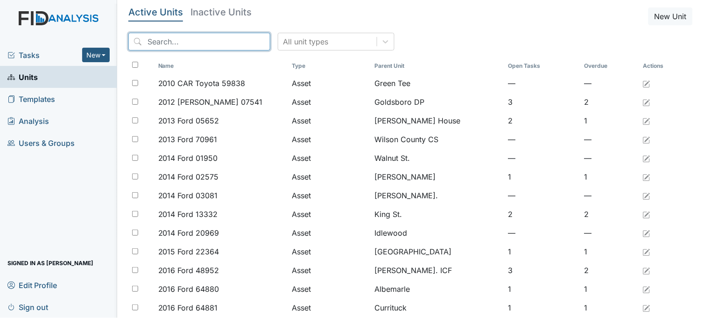
click at [230, 41] on input "search" at bounding box center [199, 42] width 142 height 18
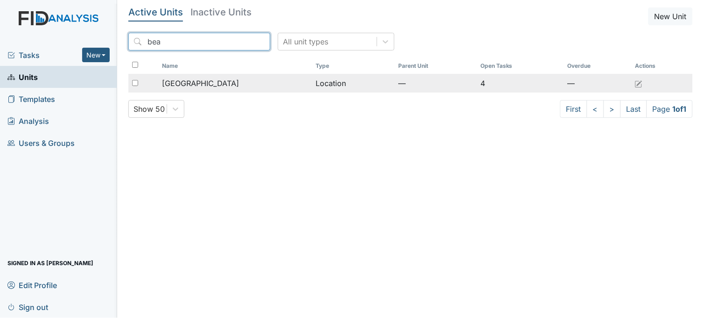
type input "bea"
click at [226, 86] on div "[GEOGRAPHIC_DATA]" at bounding box center [235, 83] width 146 height 11
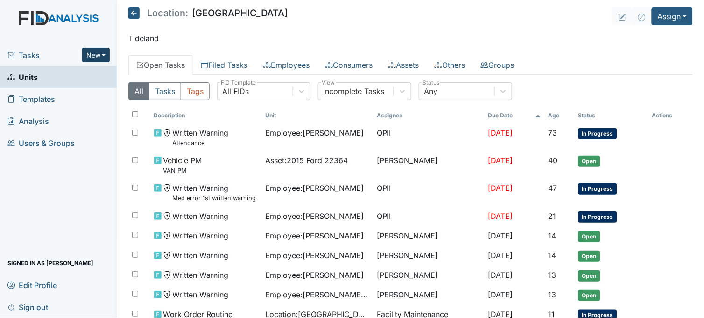
click at [97, 50] on button "New" at bounding box center [96, 55] width 28 height 14
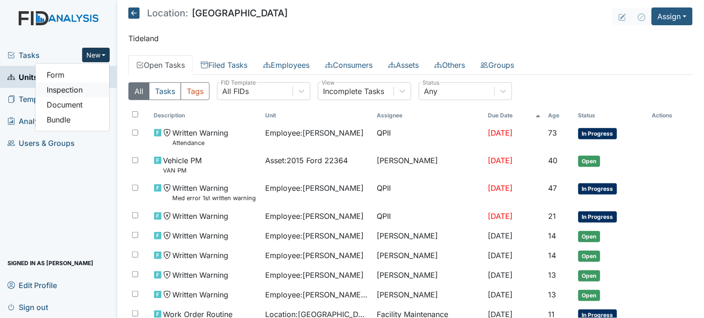
click at [83, 85] on link "Inspection" at bounding box center [72, 89] width 74 height 15
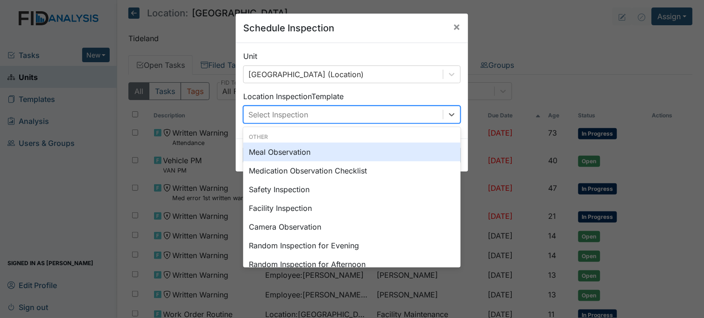
click at [427, 108] on div "Select Inspection" at bounding box center [343, 114] width 199 height 17
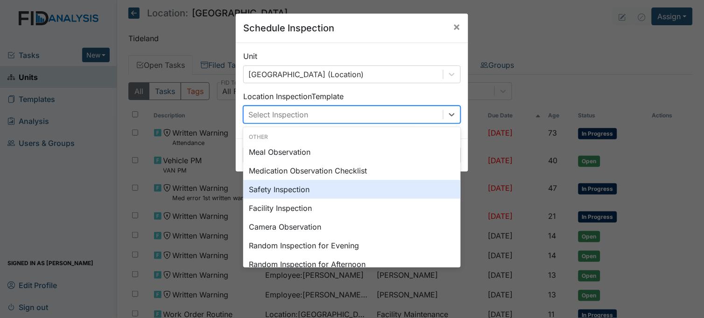
click at [320, 192] on div "Safety Inspection" at bounding box center [352, 189] width 218 height 19
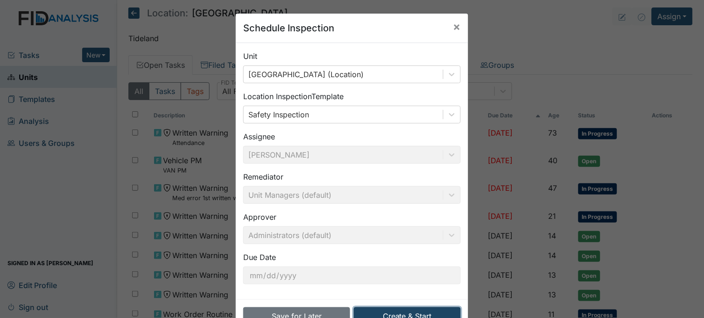
click at [430, 312] on button "Create & Start" at bounding box center [407, 316] width 107 height 18
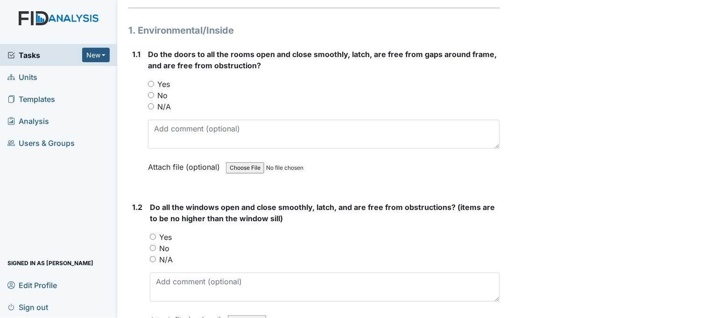
scroll to position [104, 0]
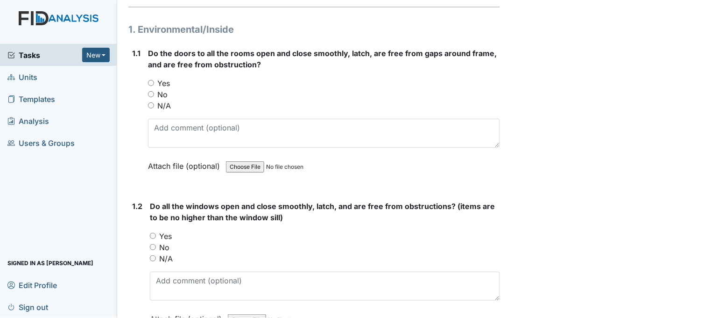
click at [151, 80] on input "Yes" at bounding box center [151, 83] width 6 height 6
radio input "true"
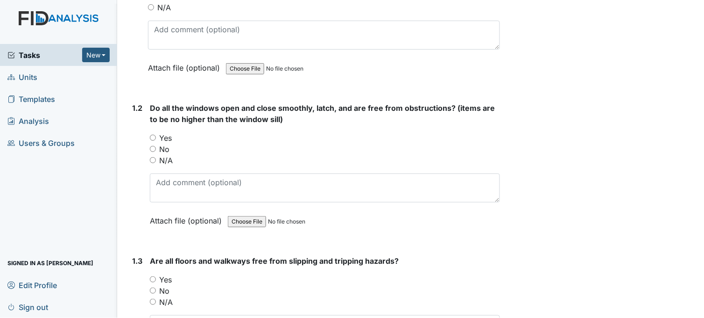
scroll to position [207, 0]
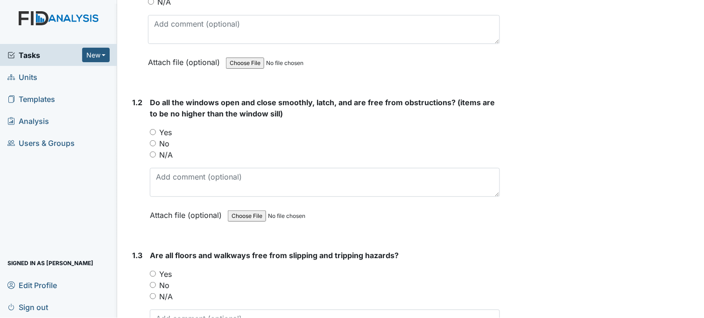
click at [153, 130] on input "Yes" at bounding box center [153, 132] width 6 height 6
radio input "true"
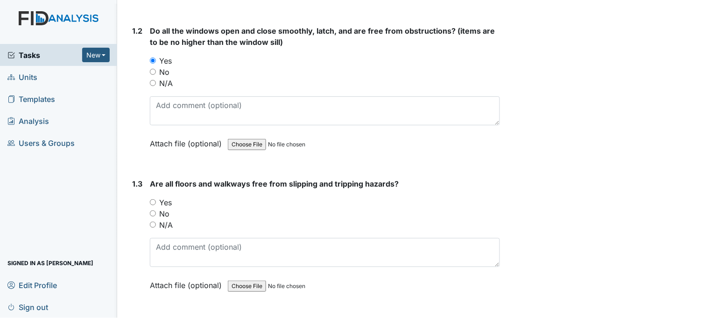
scroll to position [311, 0]
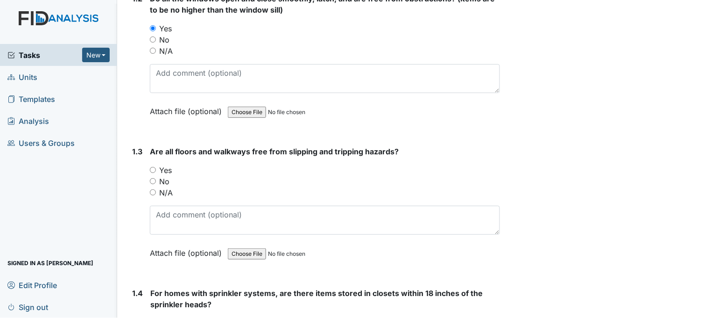
click at [155, 168] on input "Yes" at bounding box center [153, 170] width 6 height 6
radio input "true"
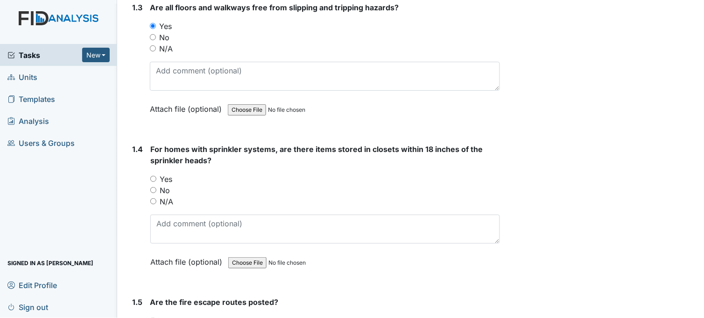
scroll to position [467, 0]
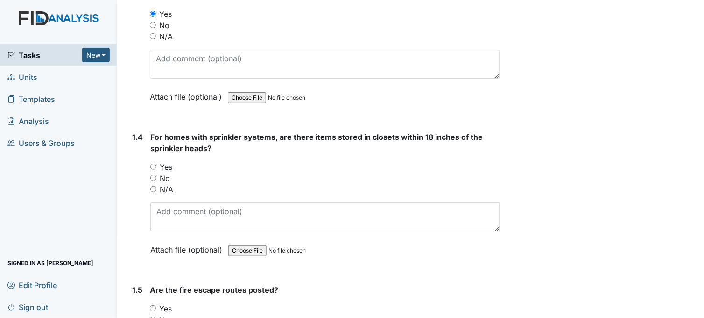
click at [151, 186] on input "N/A" at bounding box center [153, 189] width 6 height 6
radio input "true"
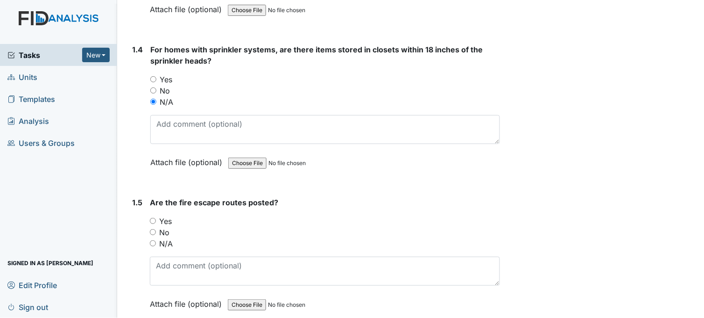
scroll to position [571, 0]
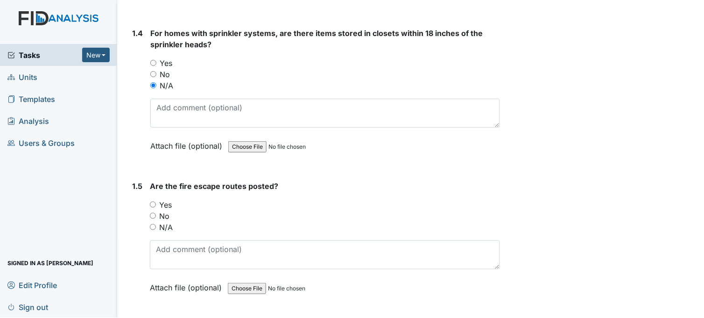
click at [152, 202] on input "Yes" at bounding box center [153, 204] width 6 height 6
radio input "true"
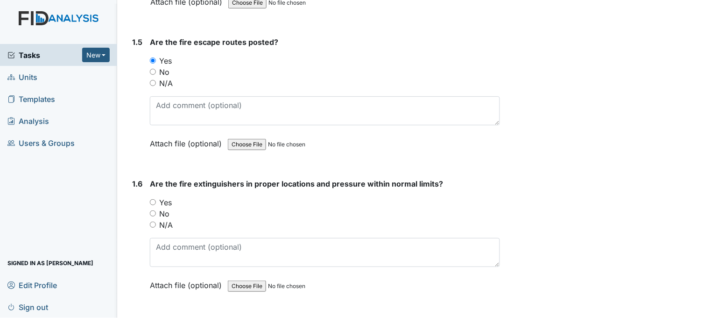
scroll to position [726, 0]
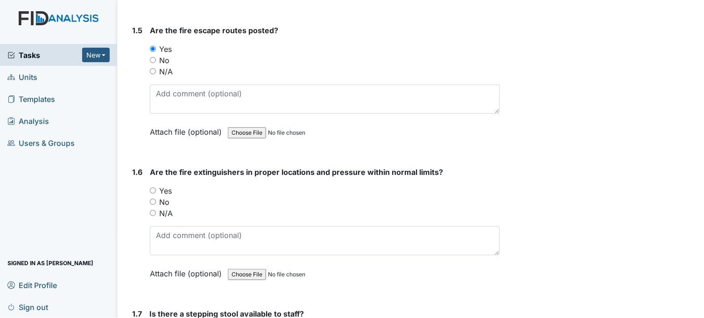
click at [153, 188] on input "Yes" at bounding box center [153, 190] width 6 height 6
radio input "true"
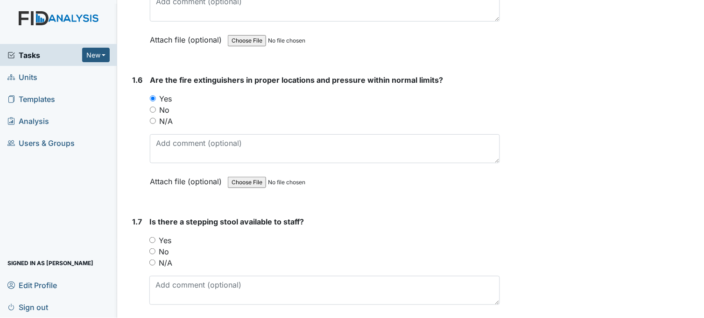
scroll to position [830, 0]
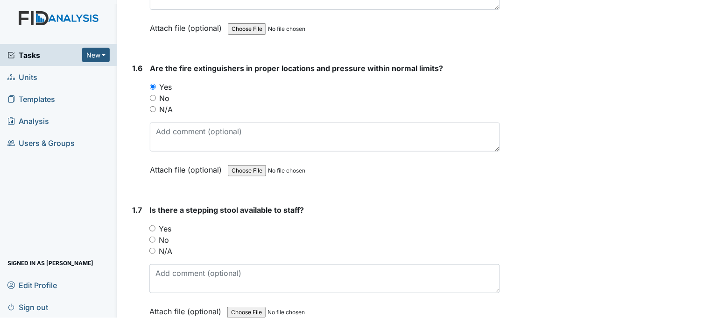
click at [152, 226] on input "Yes" at bounding box center [152, 228] width 6 height 6
radio input "true"
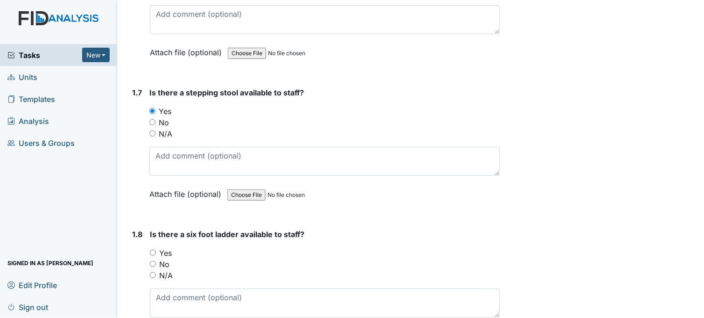
scroll to position [986, 0]
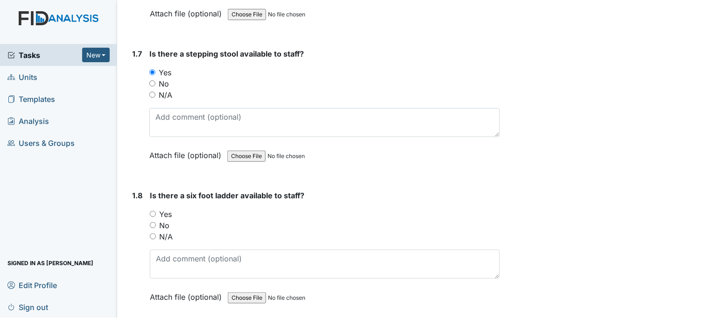
click at [154, 211] on input "Yes" at bounding box center [153, 214] width 6 height 6
radio input "true"
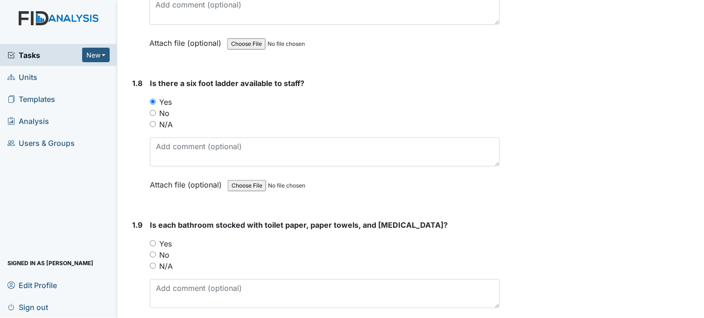
scroll to position [1142, 0]
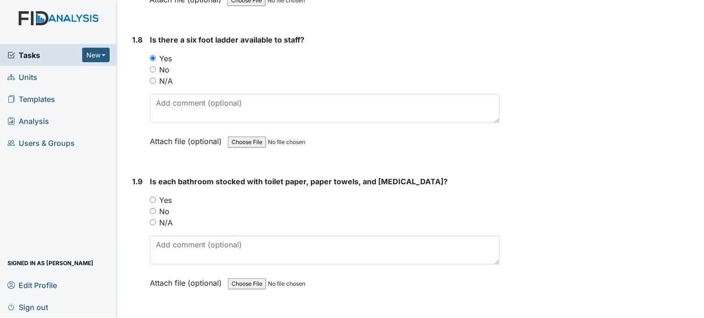
click at [155, 209] on input "No" at bounding box center [153, 211] width 6 height 6
radio input "true"
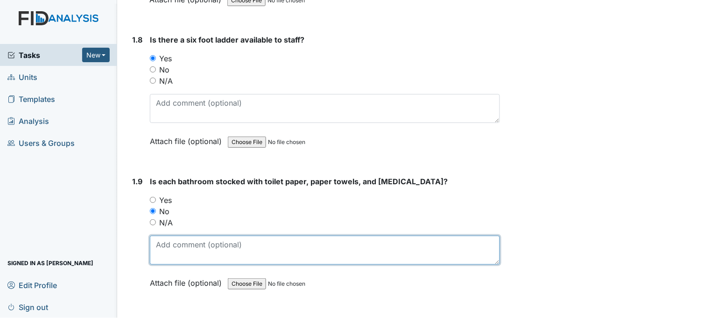
click at [276, 248] on textarea at bounding box center [325, 249] width 350 height 29
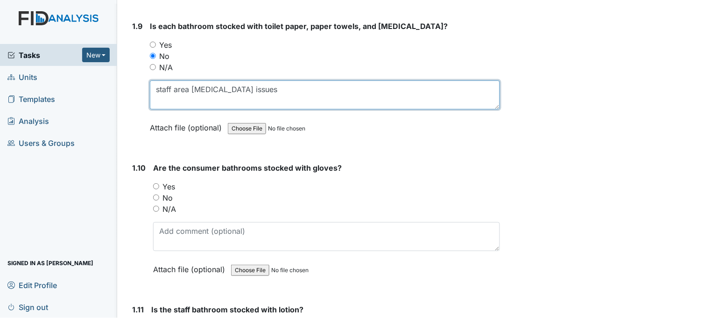
scroll to position [1297, 0]
type textarea "staff area pica issues"
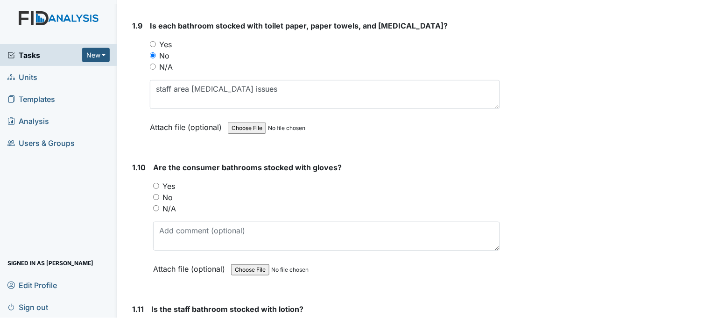
click at [157, 194] on input "No" at bounding box center [156, 197] width 6 height 6
radio input "true"
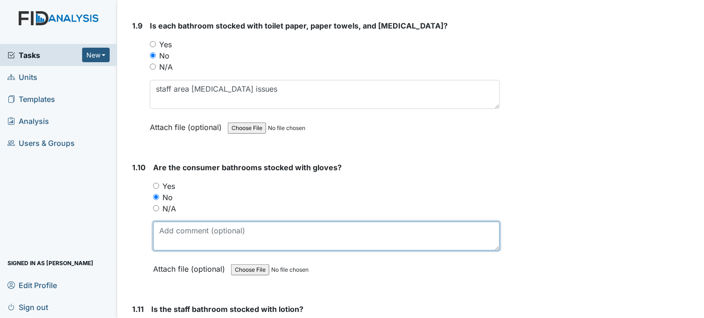
click at [275, 241] on textarea at bounding box center [326, 235] width 347 height 29
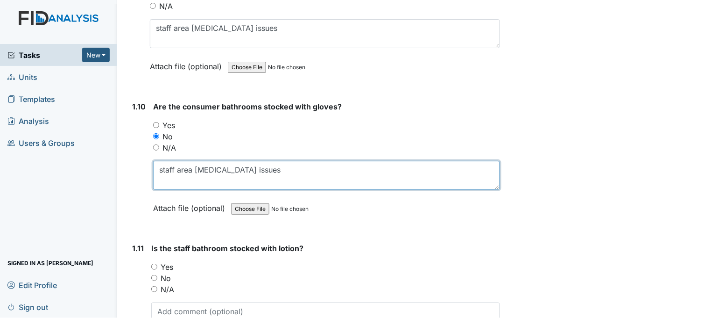
scroll to position [1453, 0]
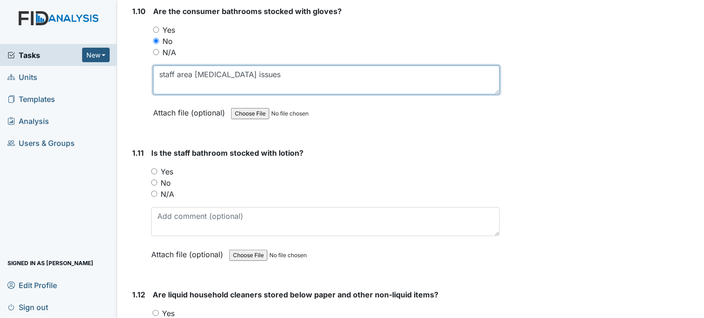
type textarea "staff area pica issues"
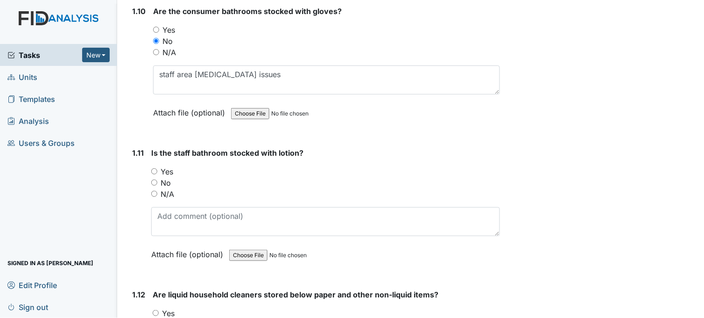
click at [156, 169] on input "Yes" at bounding box center [154, 171] width 6 height 6
radio input "true"
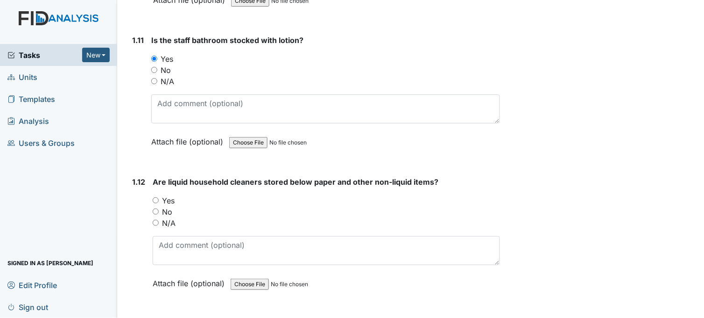
scroll to position [1609, 0]
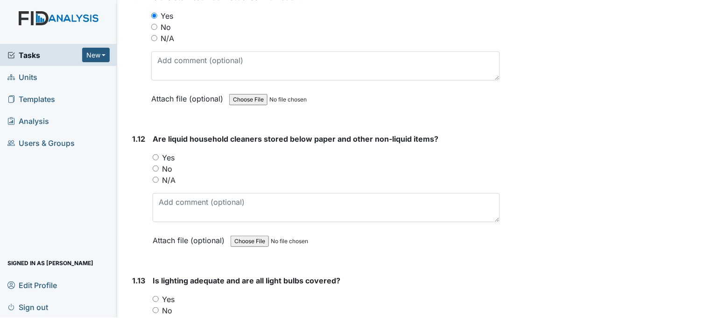
click at [156, 155] on input "Yes" at bounding box center [156, 157] width 6 height 6
radio input "true"
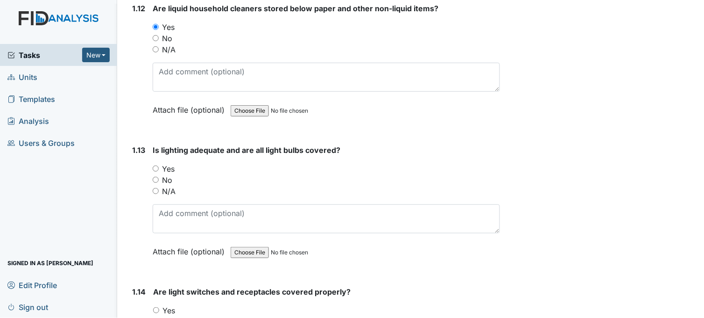
scroll to position [1764, 0]
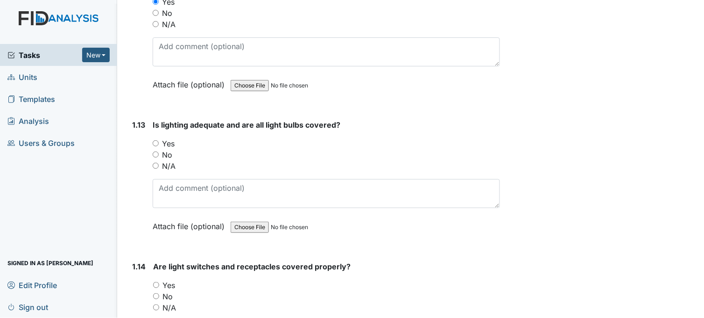
click at [156, 140] on input "Yes" at bounding box center [156, 143] width 6 height 6
radio input "true"
click at [156, 282] on input "Yes" at bounding box center [156, 285] width 6 height 6
radio input "true"
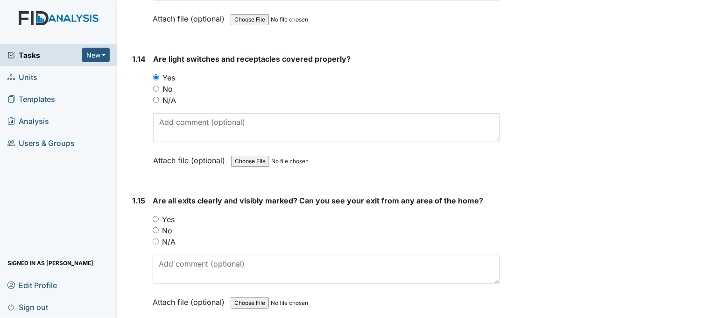
scroll to position [1972, 0]
click at [157, 215] on input "Yes" at bounding box center [156, 218] width 6 height 6
radio input "true"
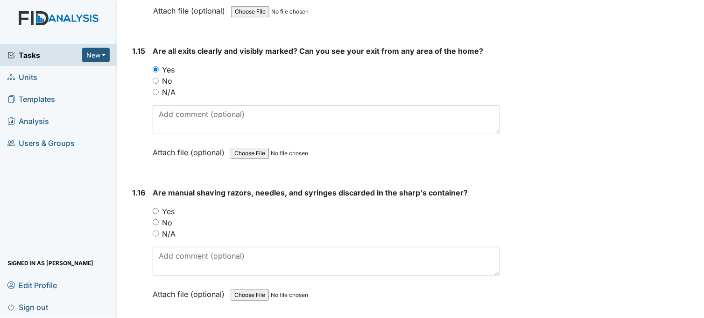
scroll to position [2128, 0]
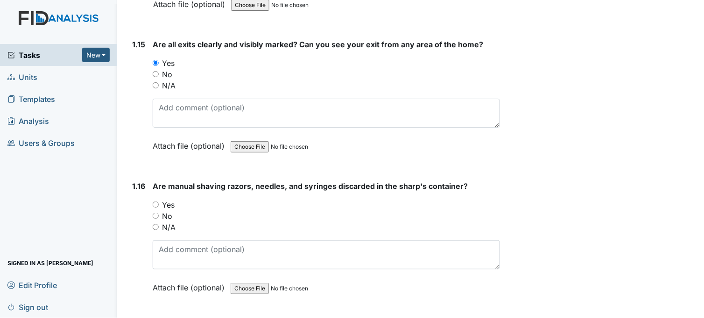
click at [155, 201] on input "Yes" at bounding box center [156, 204] width 6 height 6
radio input "true"
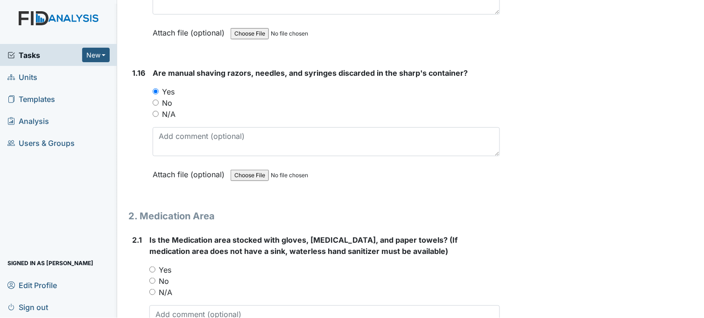
scroll to position [2283, 0]
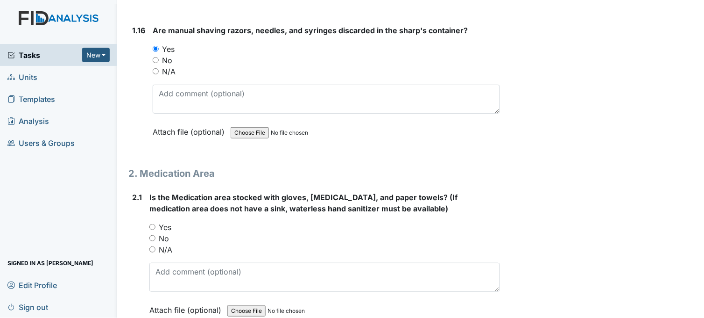
click at [151, 224] on input "Yes" at bounding box center [152, 227] width 6 height 6
radio input "true"
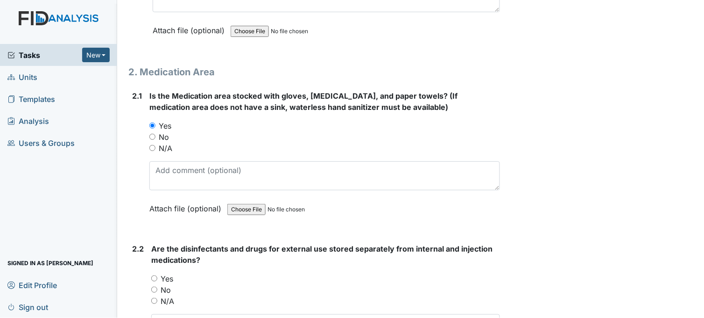
scroll to position [2387, 0]
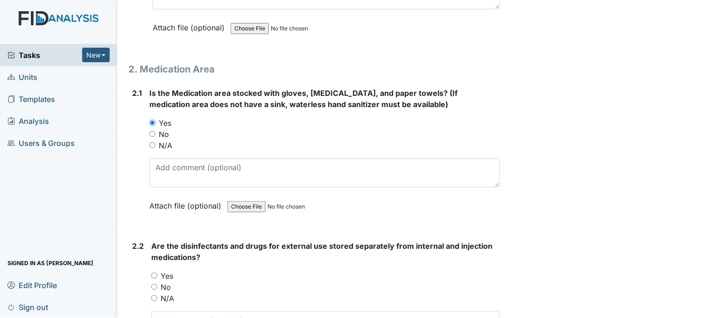
click at [154, 274] on input "Yes" at bounding box center [154, 275] width 6 height 6
radio input "true"
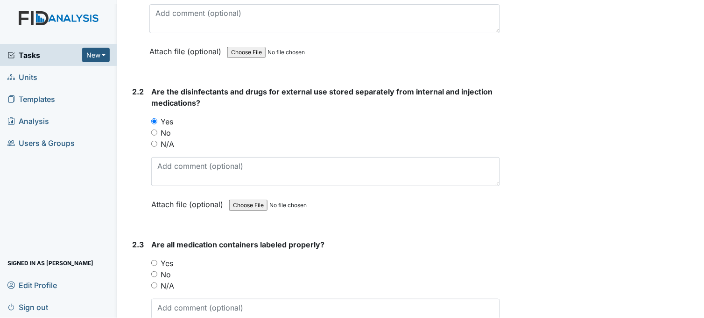
scroll to position [2543, 0]
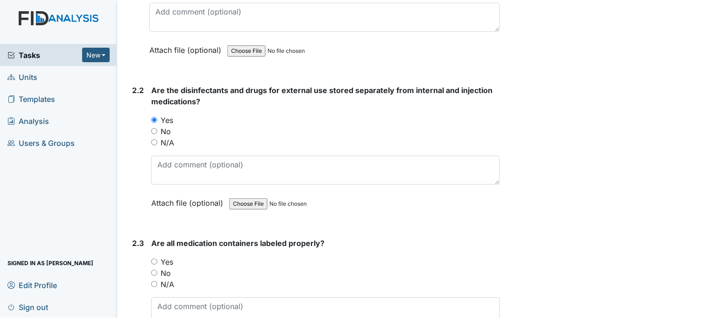
click at [156, 258] on input "Yes" at bounding box center [154, 261] width 6 height 6
radio input "true"
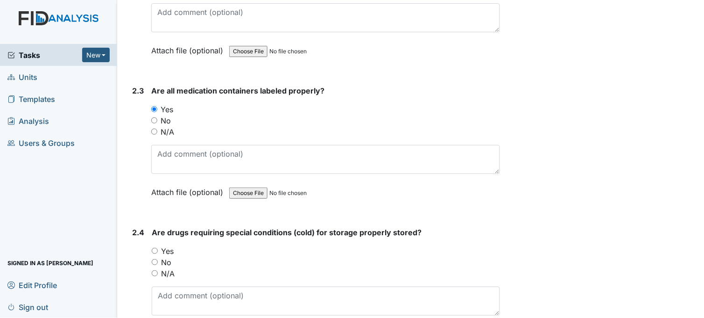
scroll to position [2698, 0]
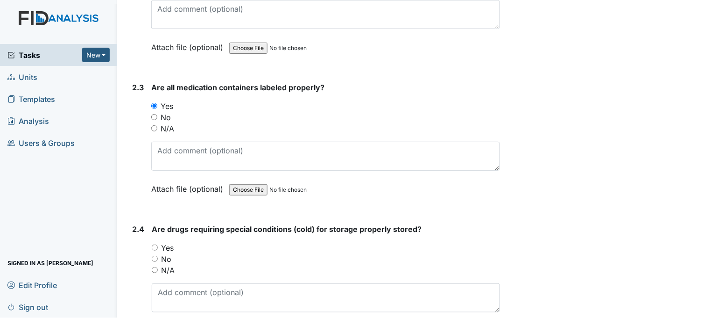
click at [157, 244] on input "Yes" at bounding box center [155, 247] width 6 height 6
radio input "true"
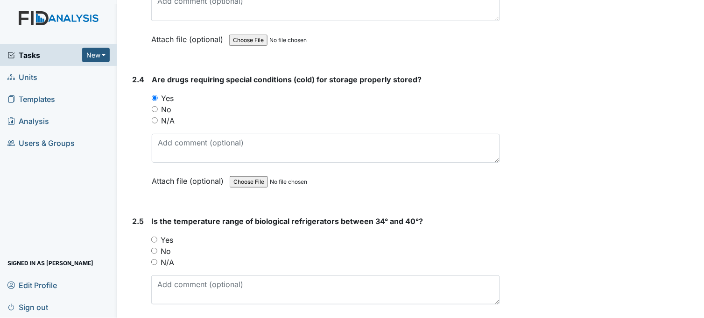
scroll to position [2854, 0]
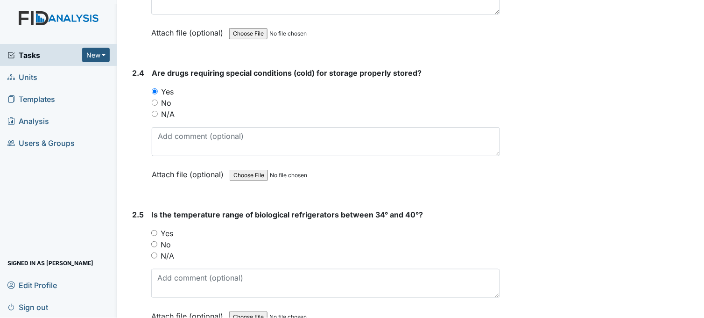
click at [156, 230] on input "Yes" at bounding box center [154, 233] width 6 height 6
radio input "true"
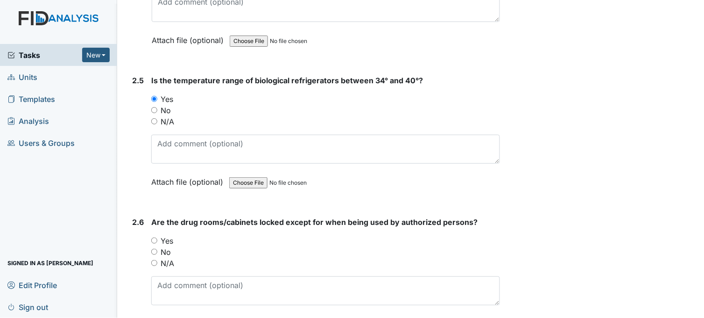
scroll to position [3010, 0]
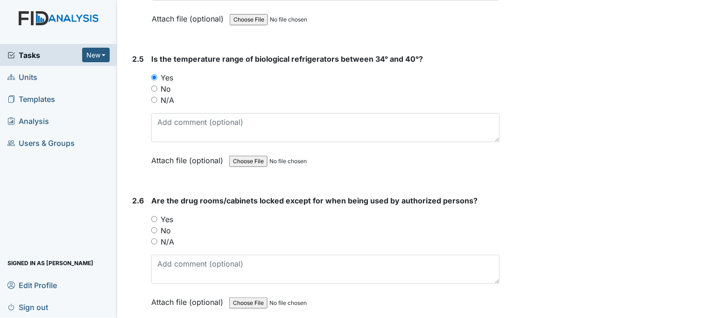
click at [152, 216] on input "Yes" at bounding box center [154, 219] width 6 height 6
radio input "true"
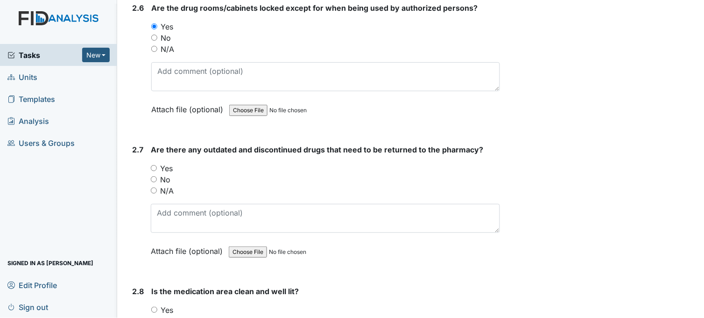
scroll to position [3217, 0]
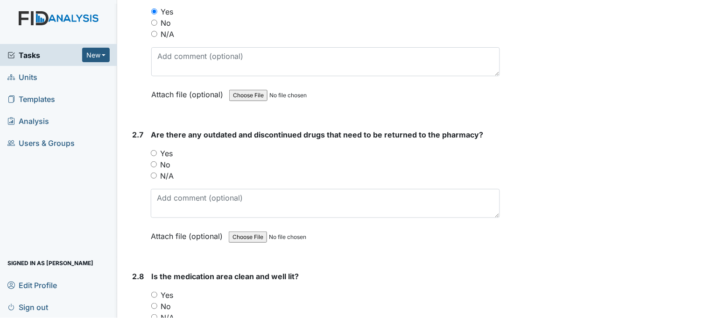
click at [155, 150] on input "Yes" at bounding box center [154, 153] width 6 height 6
radio input "true"
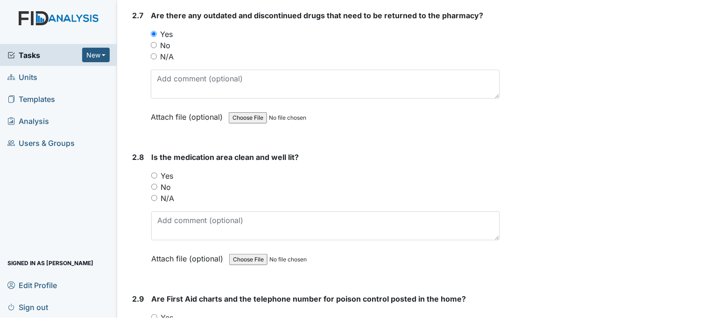
scroll to position [3373, 0]
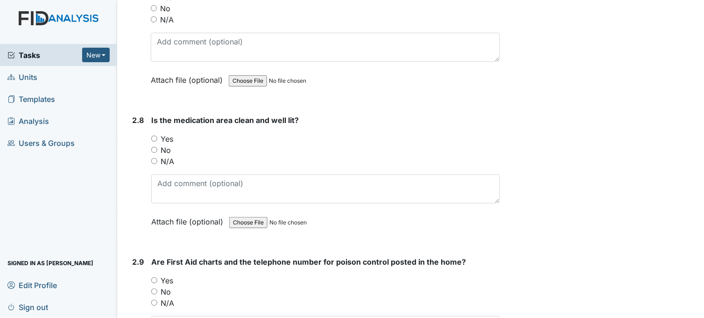
click at [155, 135] on input "Yes" at bounding box center [154, 138] width 6 height 6
radio input "true"
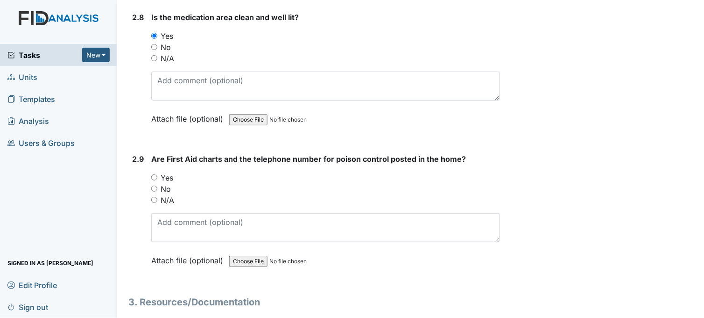
scroll to position [3477, 0]
click at [156, 173] on input "Yes" at bounding box center [154, 176] width 6 height 6
radio input "true"
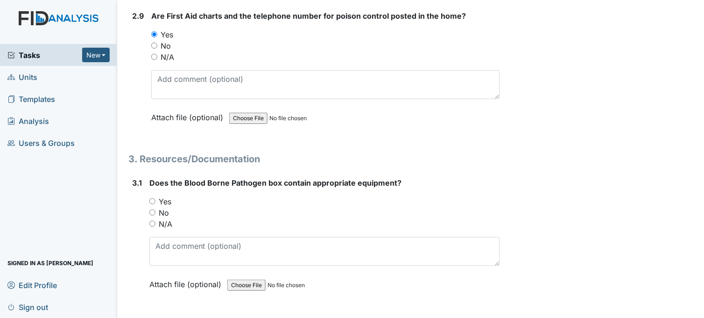
scroll to position [3632, 0]
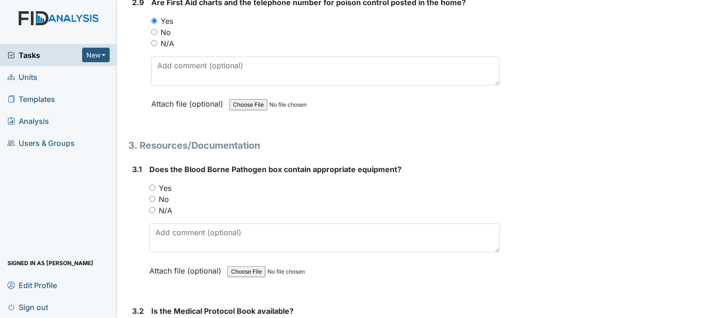
click at [153, 184] on input "Yes" at bounding box center [152, 187] width 6 height 6
radio input "true"
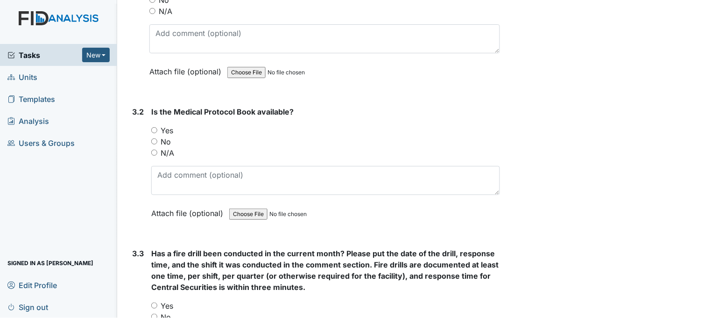
scroll to position [3840, 0]
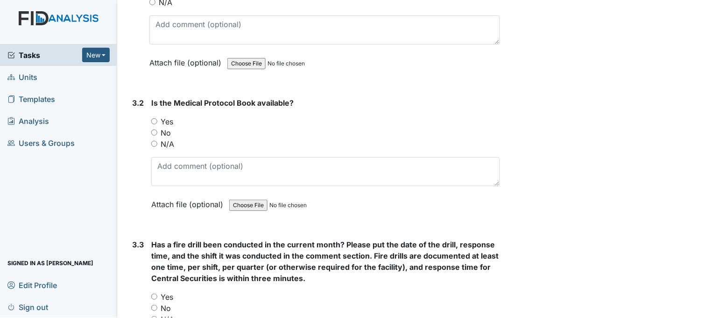
click at [156, 118] on input "Yes" at bounding box center [154, 121] width 6 height 6
radio input "true"
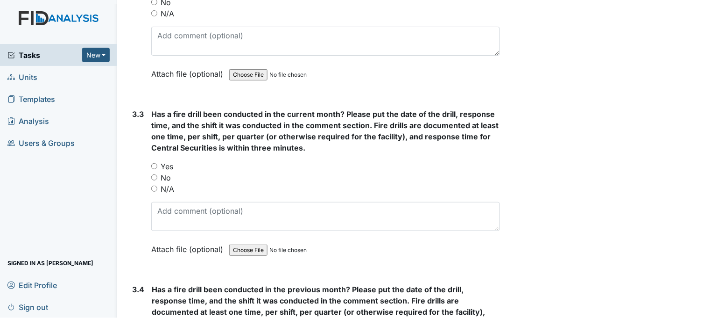
scroll to position [3996, 0]
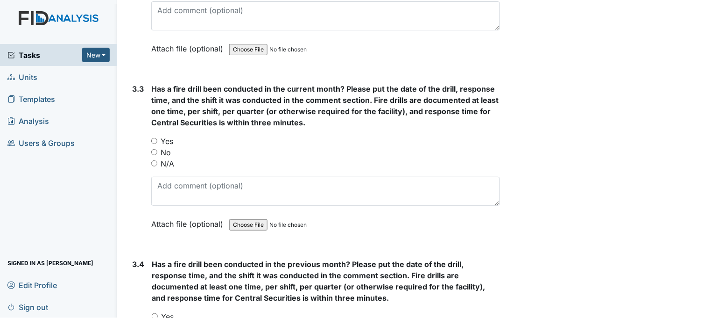
click at [155, 135] on div "Yes" at bounding box center [325, 140] width 349 height 11
click at [155, 138] on input "Yes" at bounding box center [154, 141] width 6 height 6
radio input "true"
click at [153, 138] on input "Yes" at bounding box center [154, 141] width 6 height 6
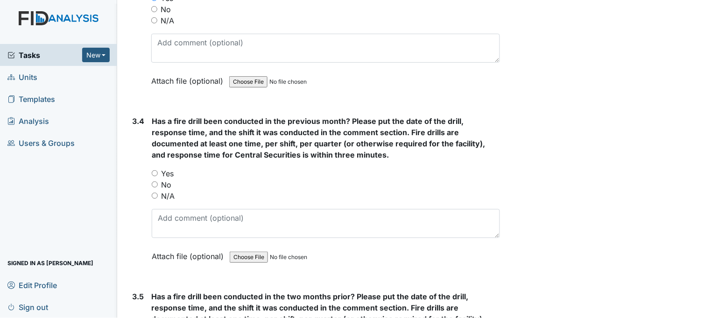
scroll to position [4151, 0]
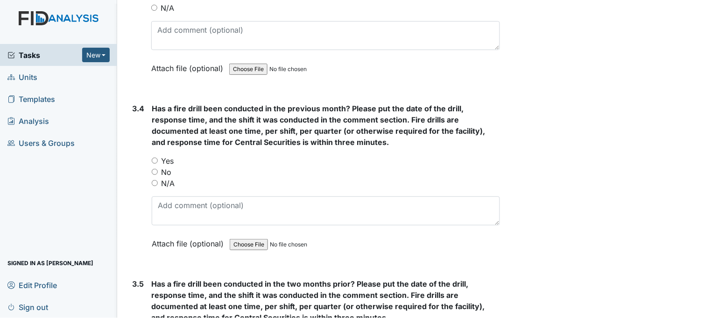
click at [156, 157] on input "Yes" at bounding box center [155, 160] width 6 height 6
radio input "true"
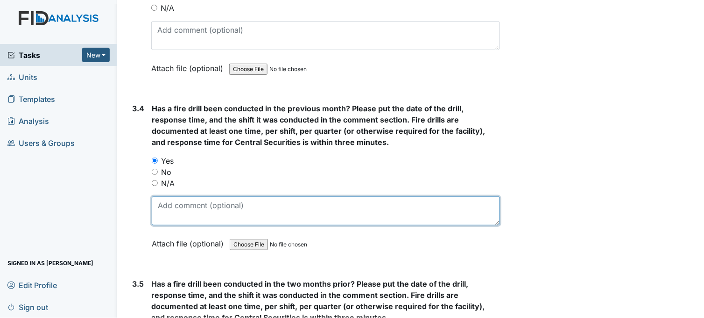
click at [232, 203] on textarea at bounding box center [326, 210] width 348 height 29
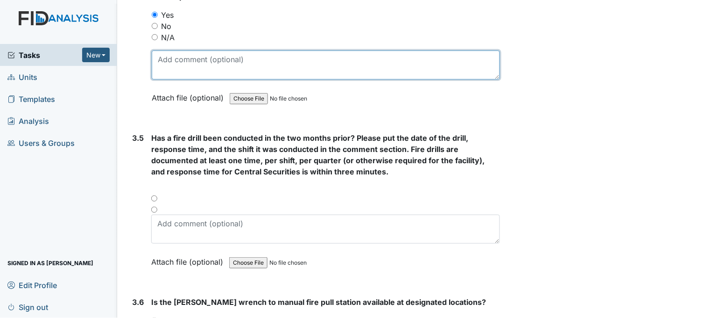
scroll to position [4307, 0]
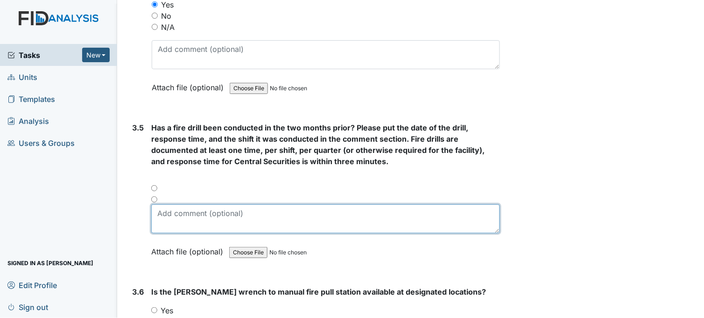
click at [306, 207] on textarea at bounding box center [325, 218] width 349 height 29
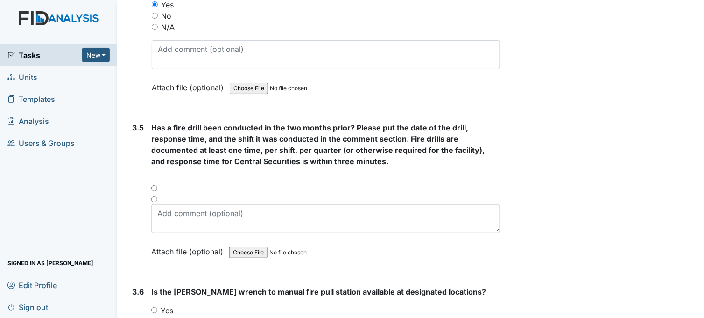
click at [155, 185] on div at bounding box center [325, 190] width 349 height 11
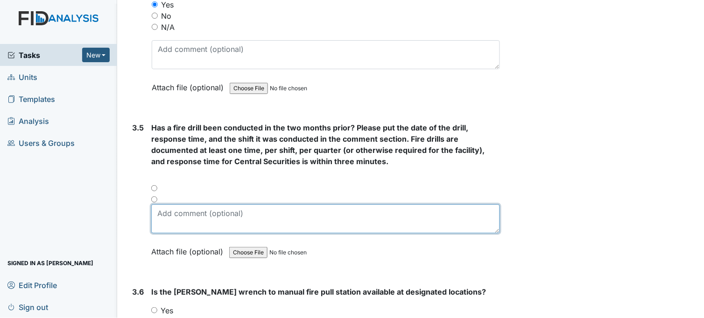
click at [229, 221] on textarea at bounding box center [325, 218] width 349 height 29
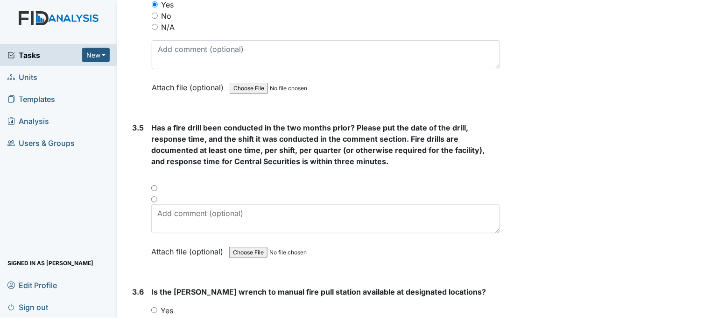
click at [155, 185] on div at bounding box center [325, 190] width 349 height 11
drag, startPoint x: 155, startPoint y: 183, endPoint x: 154, endPoint y: 194, distance: 11.2
click at [154, 196] on input "radio" at bounding box center [154, 199] width 6 height 6
radio input "true"
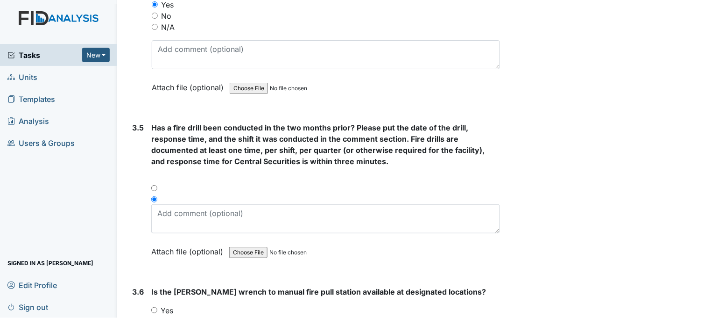
click at [155, 185] on div at bounding box center [325, 190] width 349 height 11
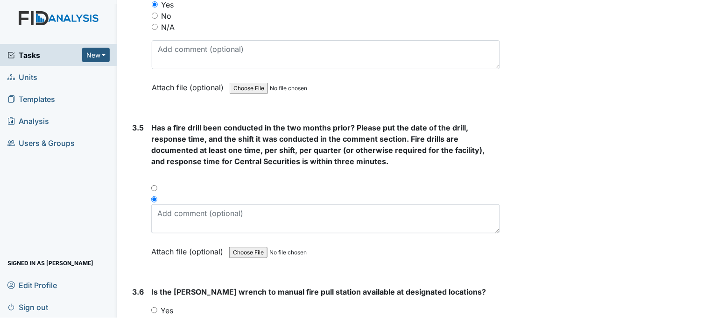
drag, startPoint x: 155, startPoint y: 183, endPoint x: 153, endPoint y: 173, distance: 10.4
click at [153, 174] on div at bounding box center [325, 179] width 349 height 11
drag, startPoint x: 153, startPoint y: 173, endPoint x: 155, endPoint y: 183, distance: 9.9
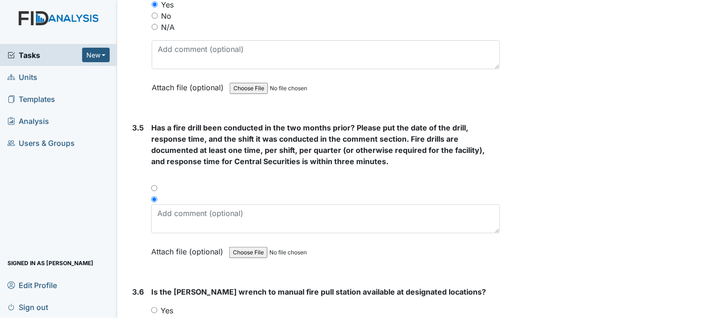
click at [155, 185] on div at bounding box center [325, 190] width 349 height 11
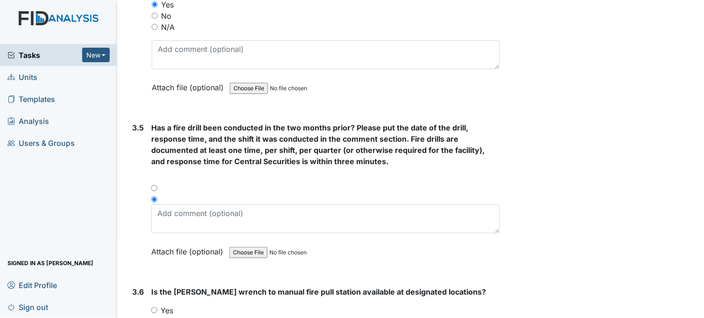
click at [155, 185] on div at bounding box center [325, 190] width 349 height 11
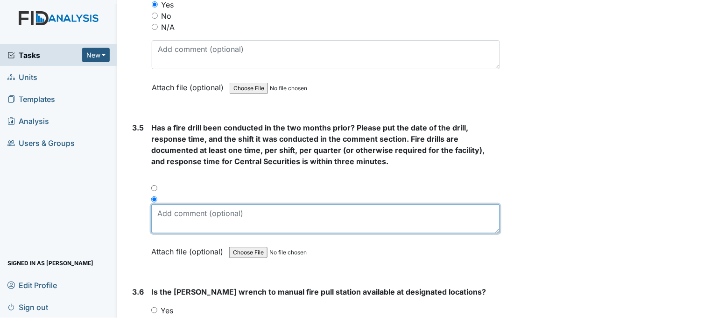
drag, startPoint x: 155, startPoint y: 183, endPoint x: 199, endPoint y: 217, distance: 56.6
click at [199, 217] on textarea at bounding box center [325, 218] width 349 height 29
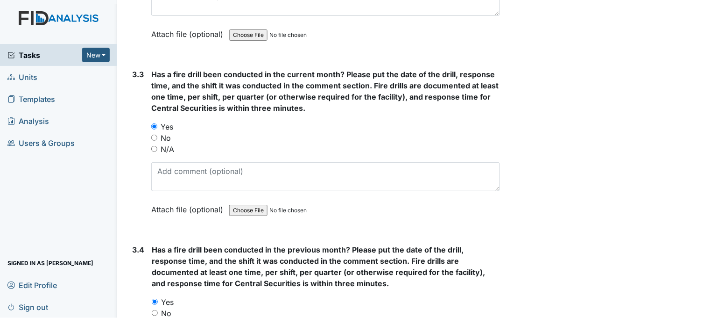
scroll to position [4100, 0]
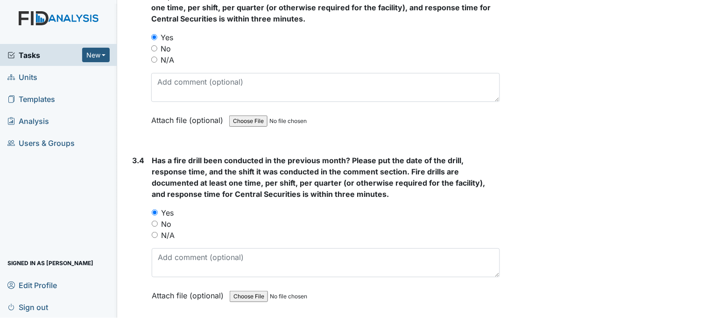
type textarea "6/14/25 6:54 3rd"
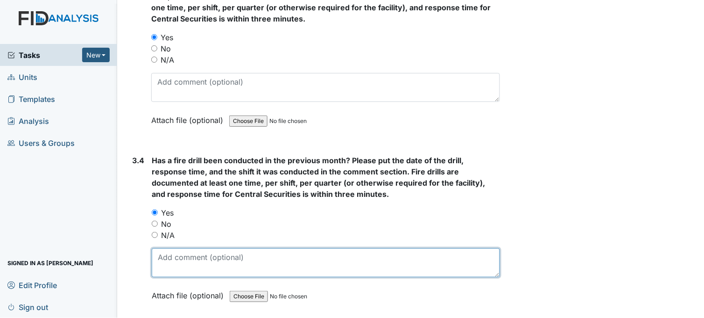
click at [246, 257] on textarea at bounding box center [326, 262] width 348 height 29
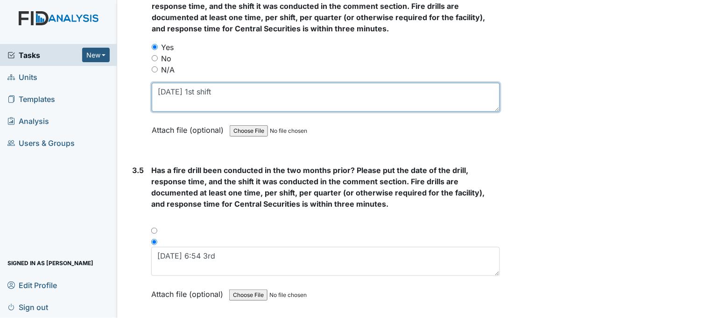
scroll to position [4359, 0]
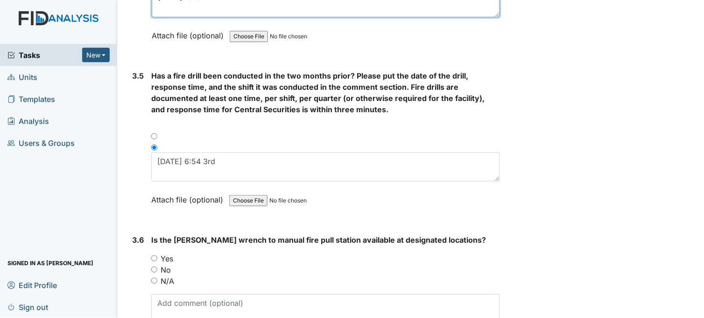
type textarea "7/26/25 1st shift"
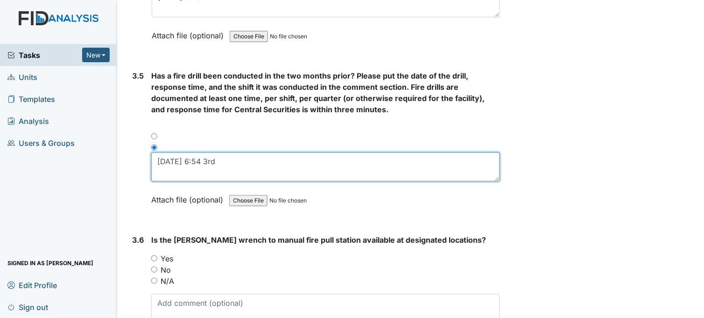
click at [227, 154] on textarea "6/14/25 6:54 3rd" at bounding box center [325, 166] width 349 height 29
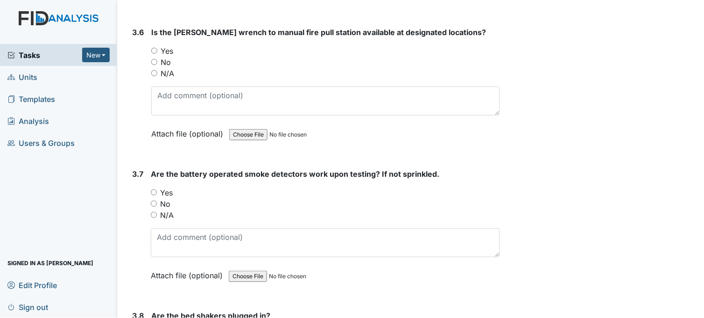
scroll to position [4515, 0]
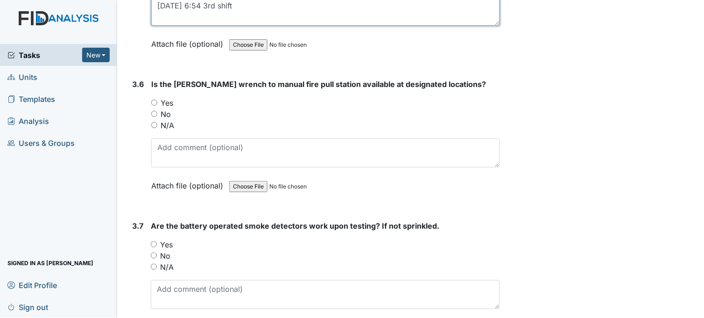
type textarea "6/14/25 6:54 3rd shift"
click at [156, 99] on input "Yes" at bounding box center [154, 102] width 6 height 6
radio input "true"
click at [156, 241] on input "Yes" at bounding box center [154, 244] width 6 height 6
radio input "true"
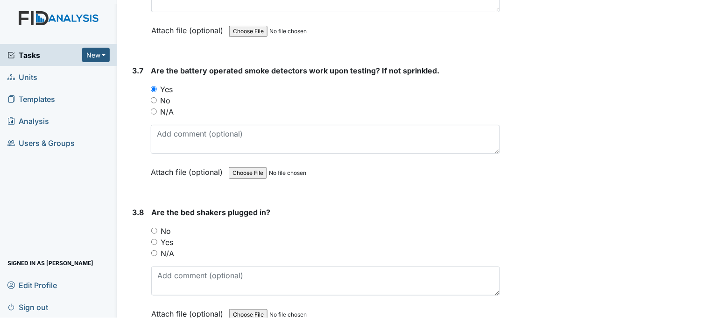
scroll to position [4671, 0]
click at [156, 249] on input "N/A" at bounding box center [154, 252] width 6 height 6
radio input "true"
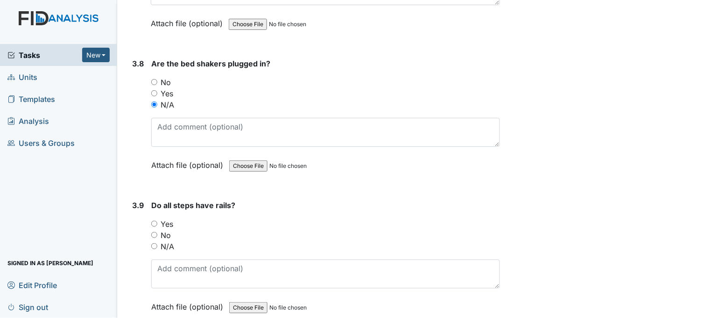
scroll to position [4826, 0]
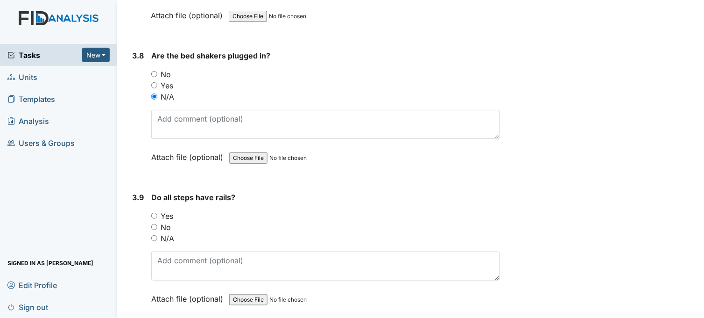
click at [156, 235] on input "N/A" at bounding box center [154, 238] width 6 height 6
radio input "true"
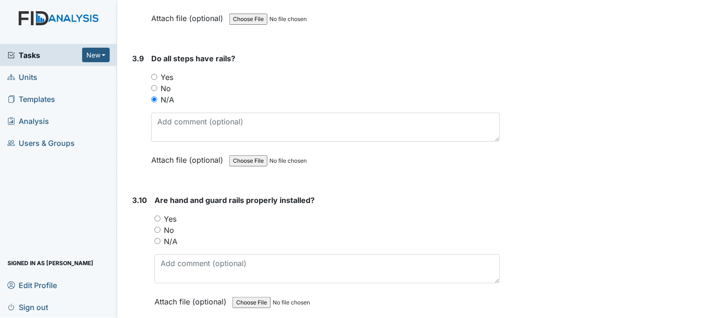
scroll to position [4982, 0]
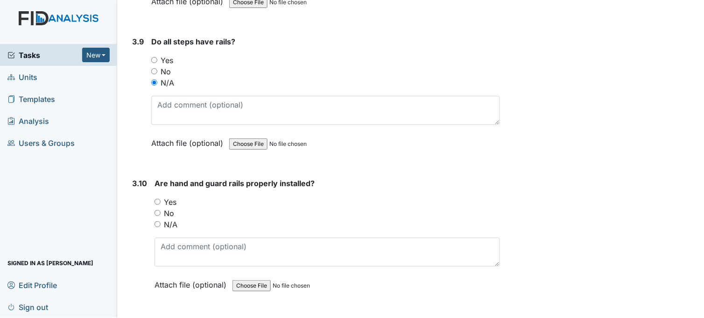
click at [157, 199] on input "Yes" at bounding box center [158, 202] width 6 height 6
radio input "true"
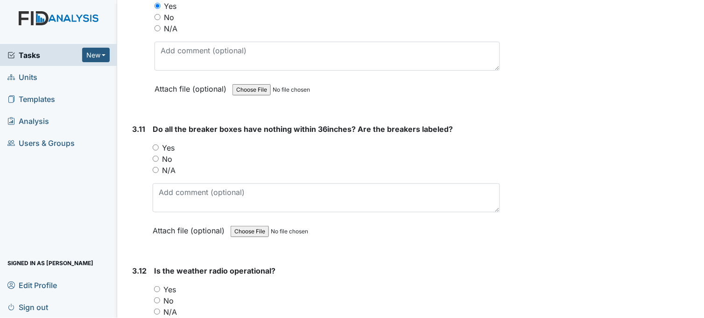
scroll to position [5190, 0]
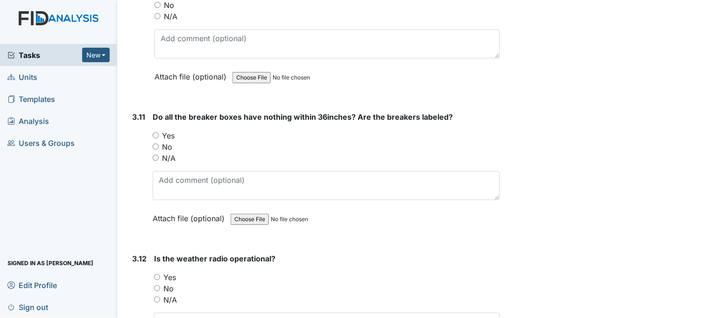
click at [155, 132] on input "Yes" at bounding box center [156, 135] width 6 height 6
radio input "true"
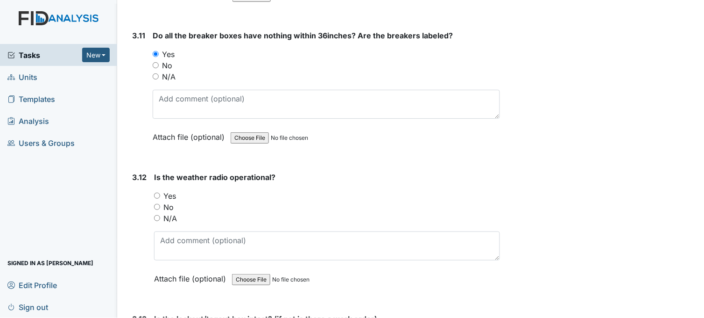
scroll to position [5293, 0]
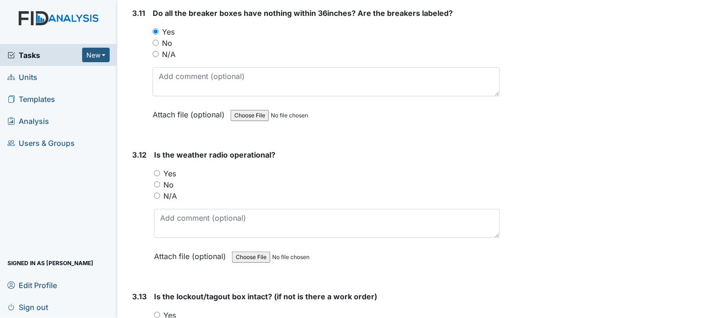
click at [156, 170] on input "Yes" at bounding box center [157, 173] width 6 height 6
radio input "true"
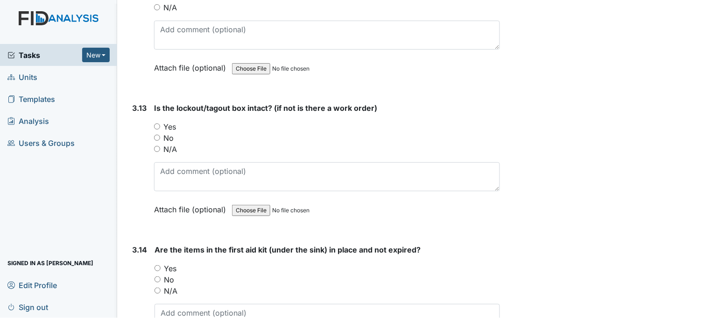
scroll to position [5501, 0]
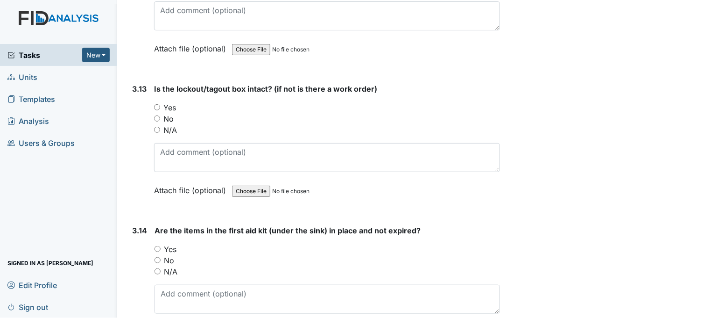
click at [157, 104] on input "Yes" at bounding box center [157, 107] width 6 height 6
radio input "true"
click at [159, 246] on input "Yes" at bounding box center [158, 249] width 6 height 6
radio input "true"
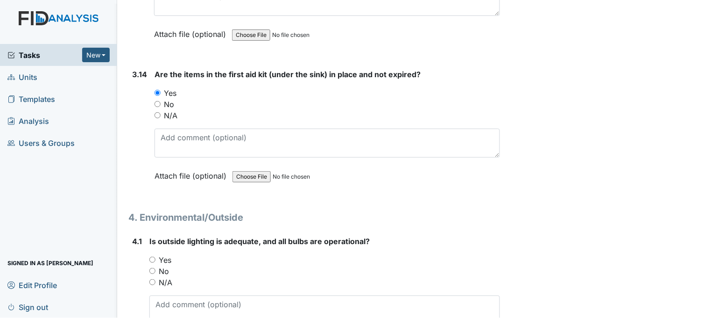
scroll to position [5709, 0]
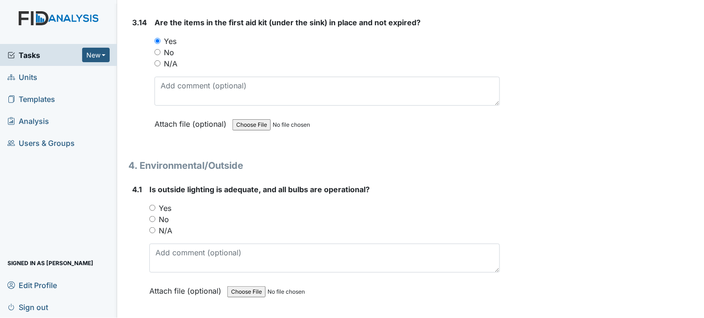
click at [153, 205] on input "Yes" at bounding box center [152, 208] width 6 height 6
radio input "true"
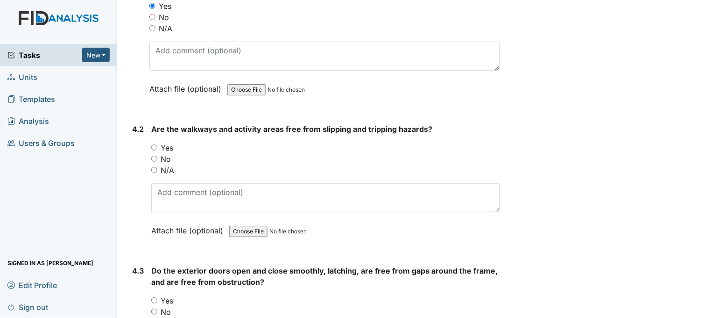
scroll to position [5916, 0]
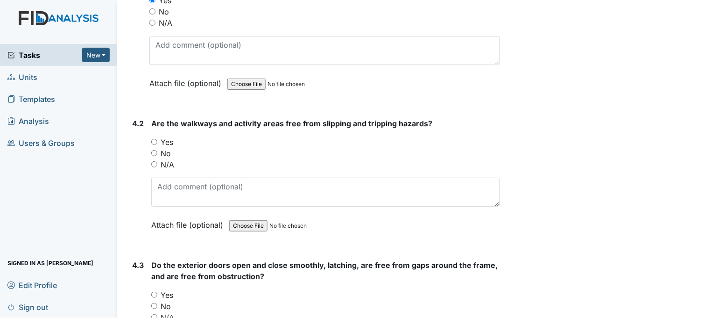
click at [155, 139] on input "Yes" at bounding box center [154, 142] width 6 height 6
radio input "true"
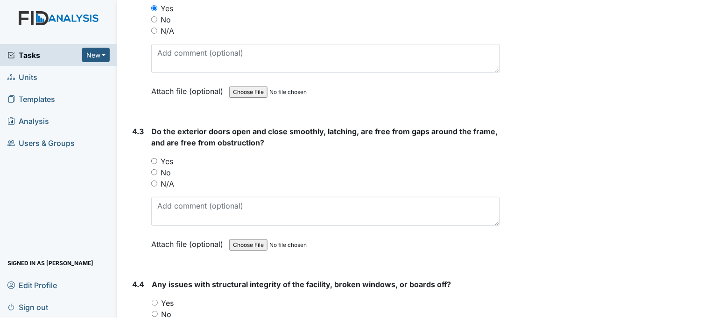
scroll to position [6072, 0]
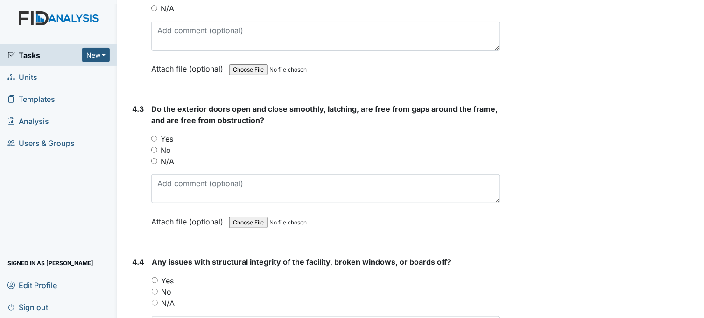
click at [156, 135] on input "Yes" at bounding box center [154, 138] width 6 height 6
radio input "true"
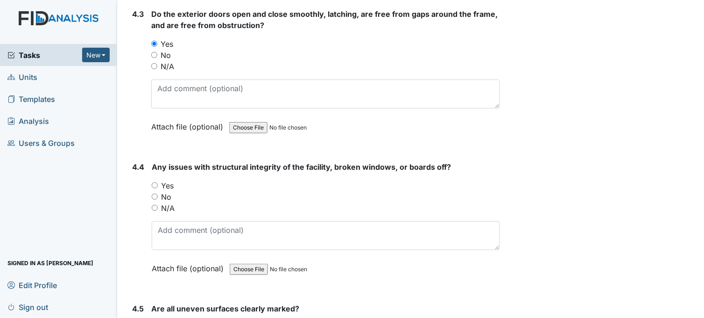
scroll to position [6176, 0]
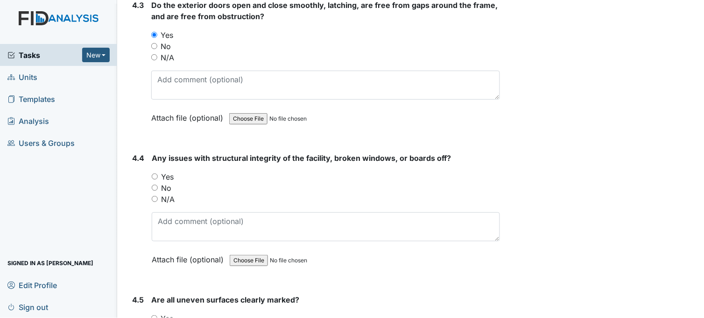
click at [152, 184] on input "No" at bounding box center [155, 187] width 6 height 6
radio input "true"
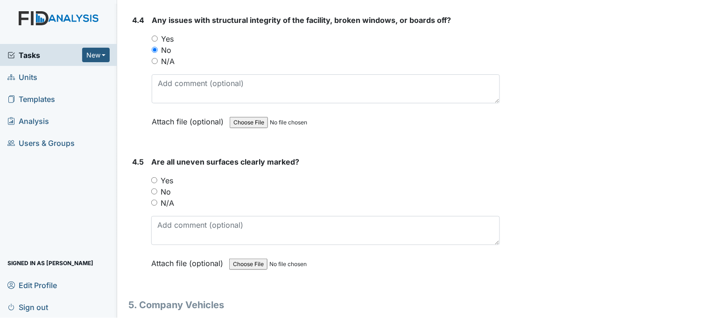
scroll to position [6331, 0]
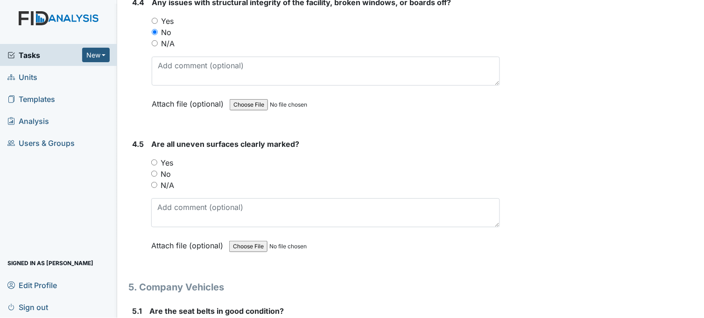
click at [152, 182] on input "N/A" at bounding box center [154, 185] width 6 height 6
radio input "true"
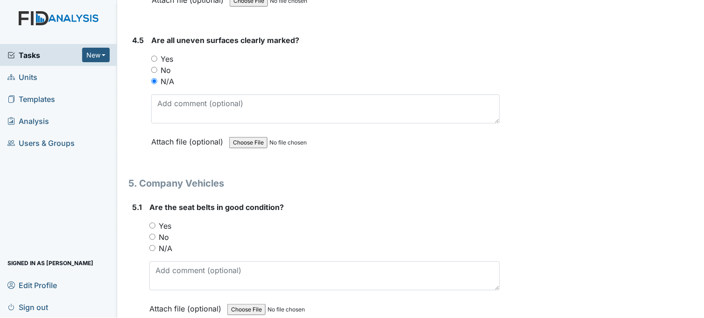
scroll to position [6487, 0]
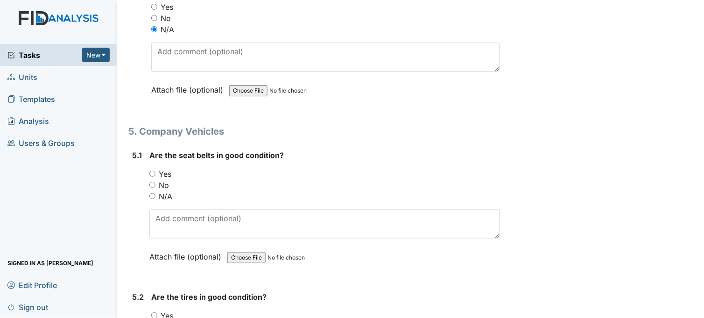
click at [153, 170] on input "Yes" at bounding box center [152, 173] width 6 height 6
radio input "true"
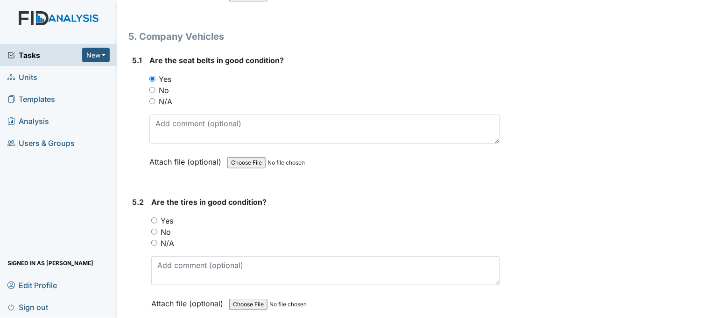
scroll to position [6591, 0]
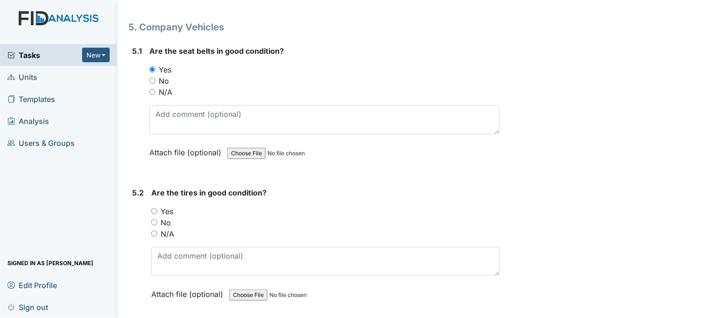
click at [156, 208] on input "Yes" at bounding box center [154, 211] width 6 height 6
radio input "true"
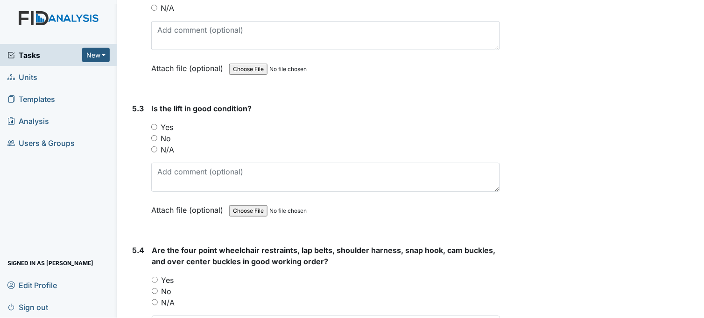
scroll to position [6746, 0]
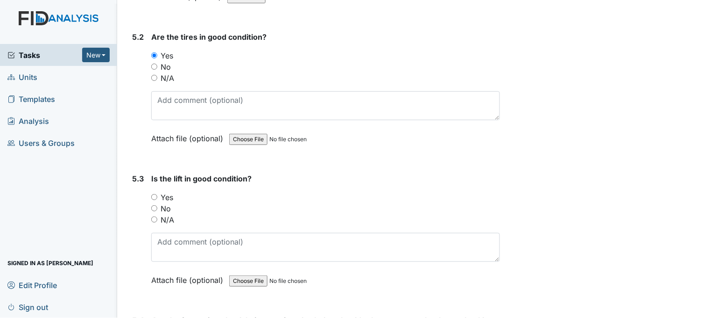
click at [156, 216] on input "N/A" at bounding box center [154, 219] width 6 height 6
radio input "true"
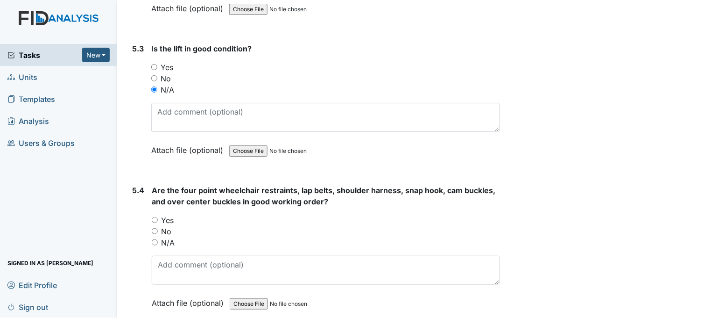
scroll to position [6902, 0]
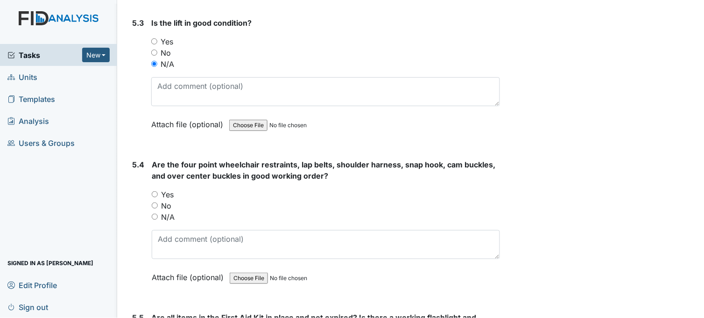
click at [154, 191] on input "Yes" at bounding box center [155, 194] width 6 height 6
radio input "true"
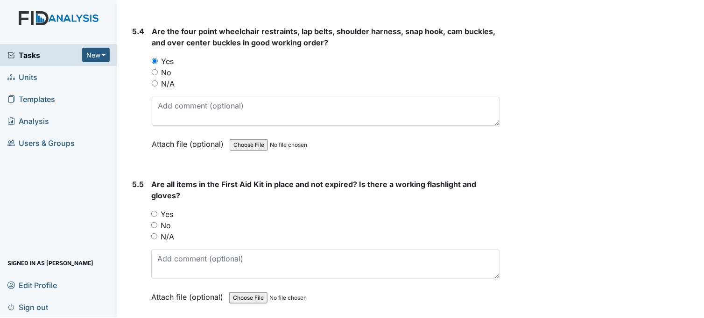
scroll to position [7058, 0]
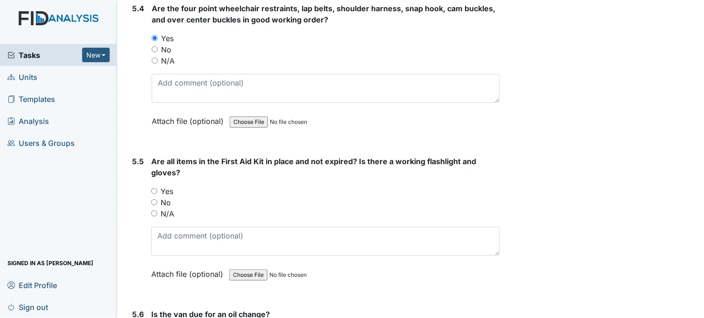
click at [153, 188] on input "Yes" at bounding box center [154, 191] width 6 height 6
radio input "true"
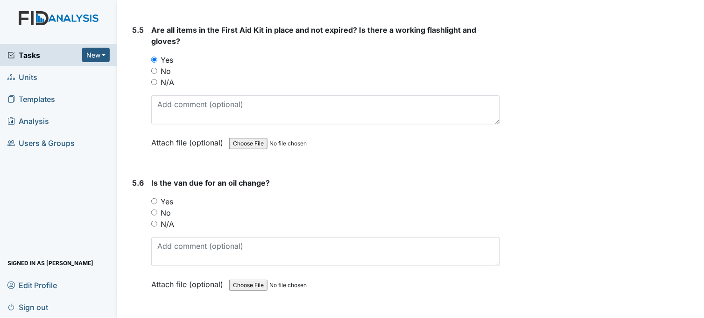
scroll to position [7210, 0]
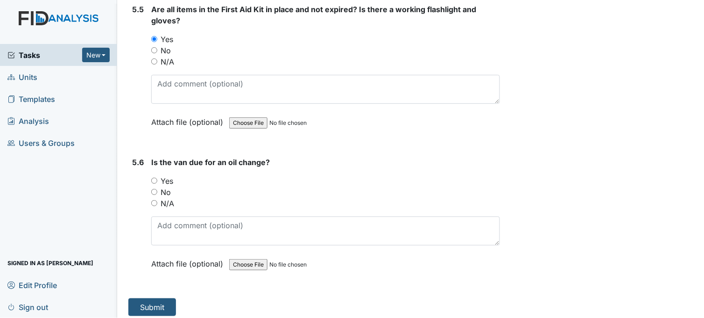
click at [155, 189] on input "No" at bounding box center [154, 192] width 6 height 6
radio input "true"
click at [150, 300] on button "Submit" at bounding box center [152, 307] width 48 height 18
